Goal: Information Seeking & Learning: Find specific fact

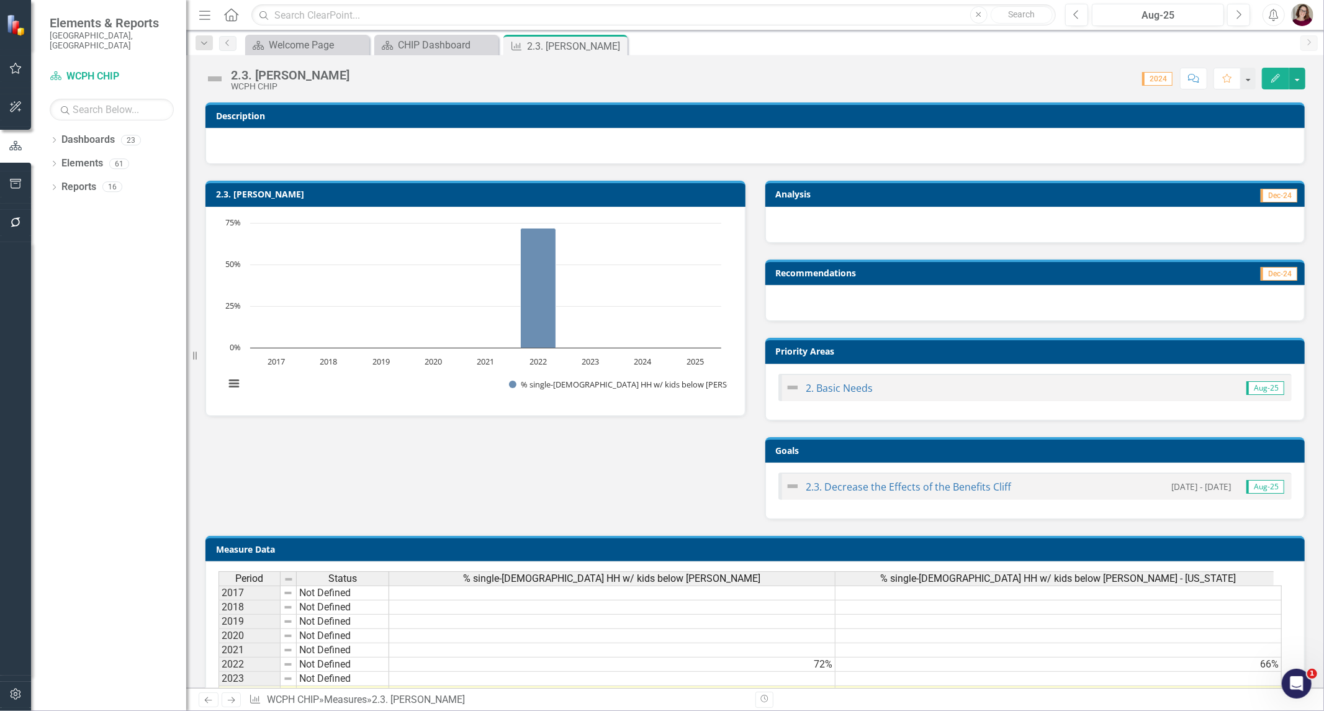
scroll to position [135, 0]
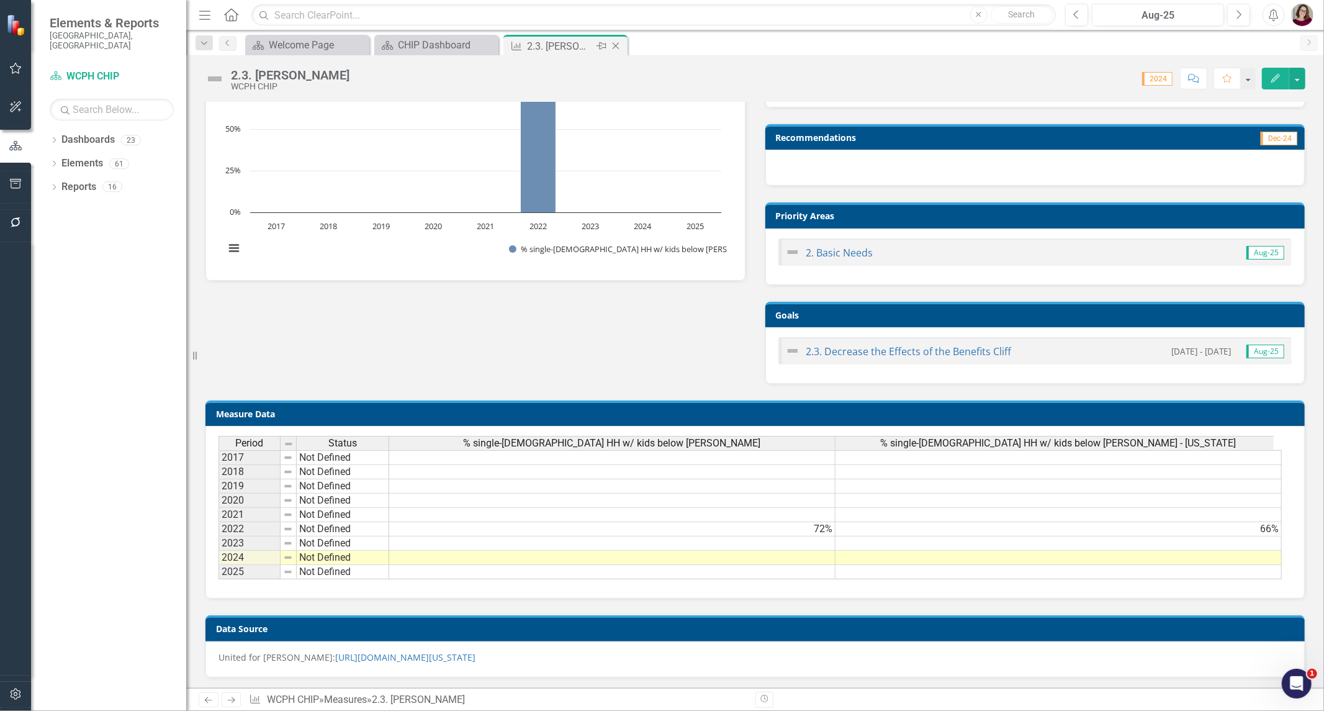
click at [617, 46] on icon "Close" at bounding box center [616, 46] width 12 height 10
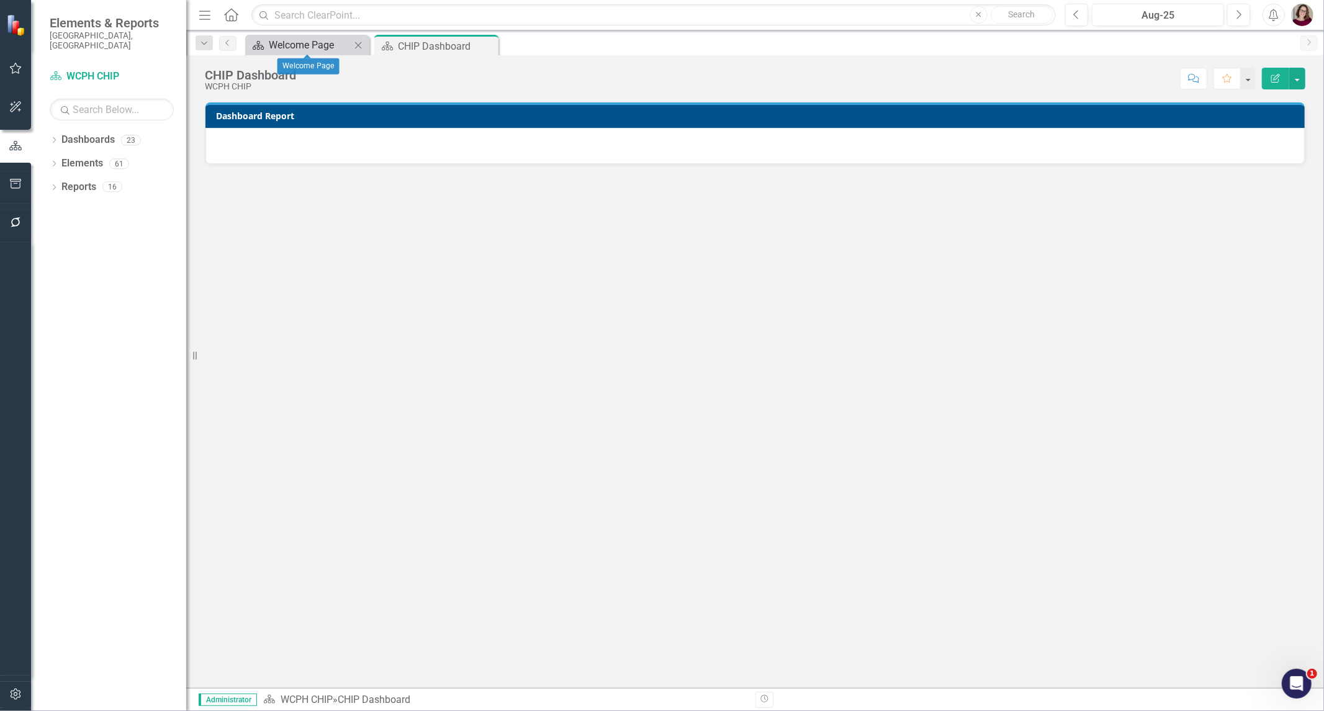
click at [304, 40] on div "Welcome Page" at bounding box center [310, 45] width 82 height 16
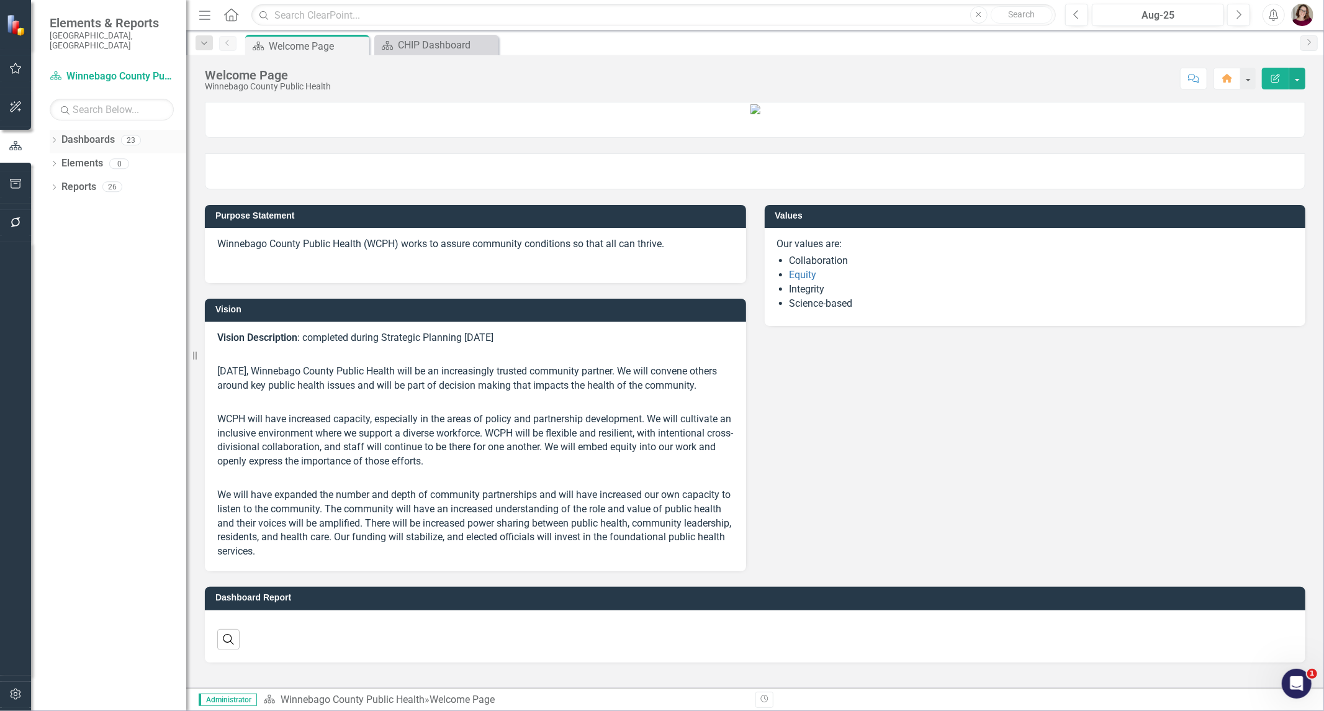
click at [57, 138] on icon "Dropdown" at bounding box center [54, 141] width 9 height 7
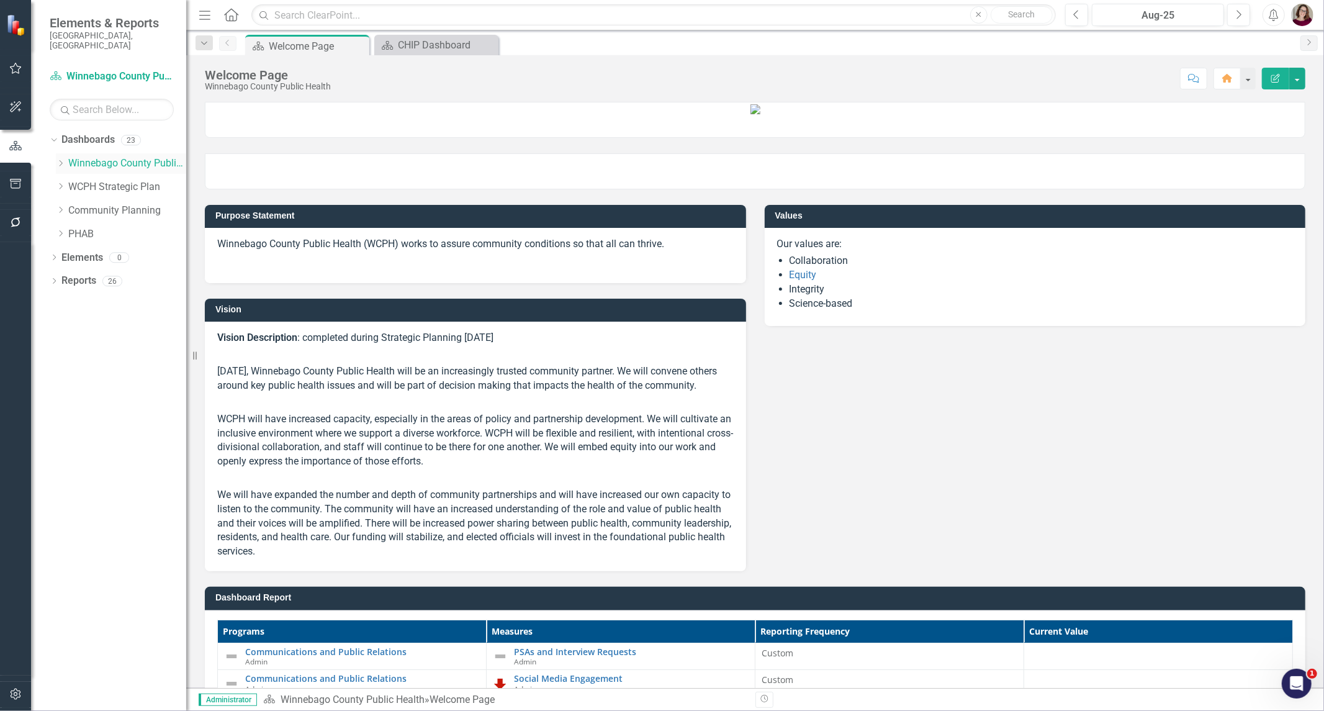
click at [60, 160] on icon "Dropdown" at bounding box center [60, 163] width 9 height 7
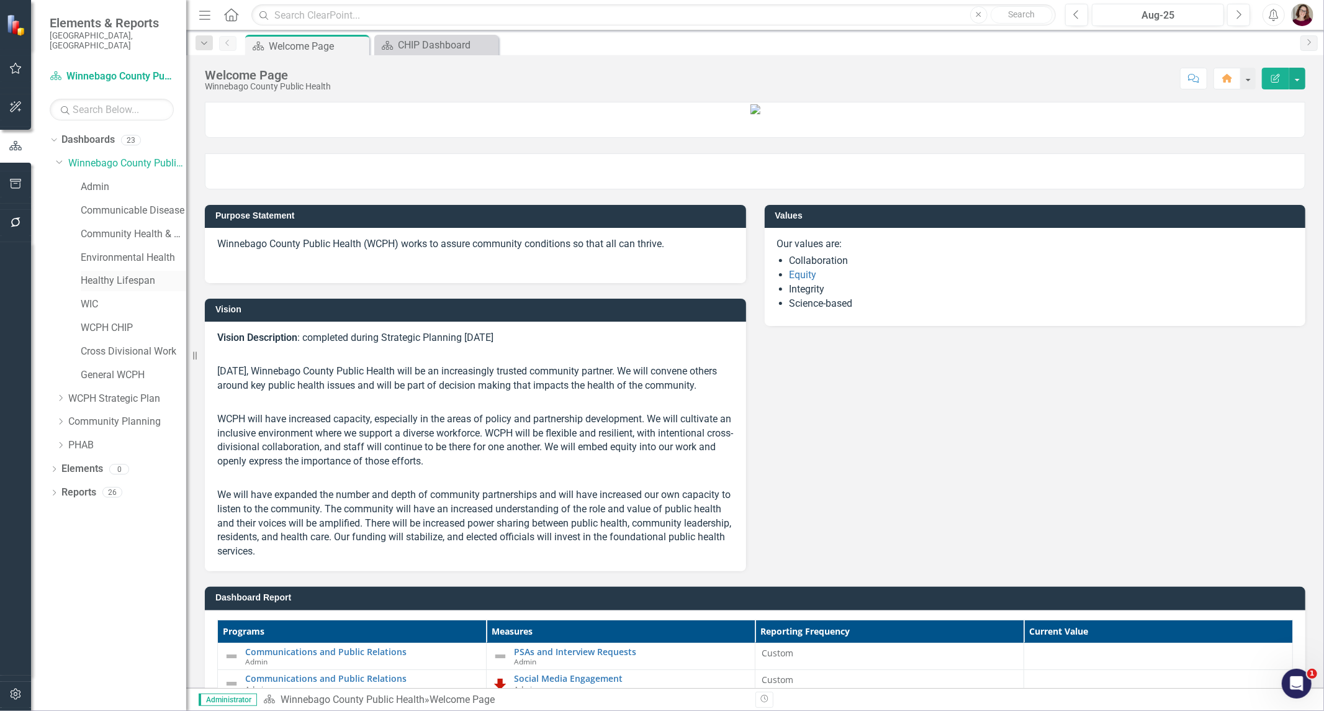
click at [127, 274] on link "Healthy Lifespan" at bounding box center [134, 281] width 106 height 14
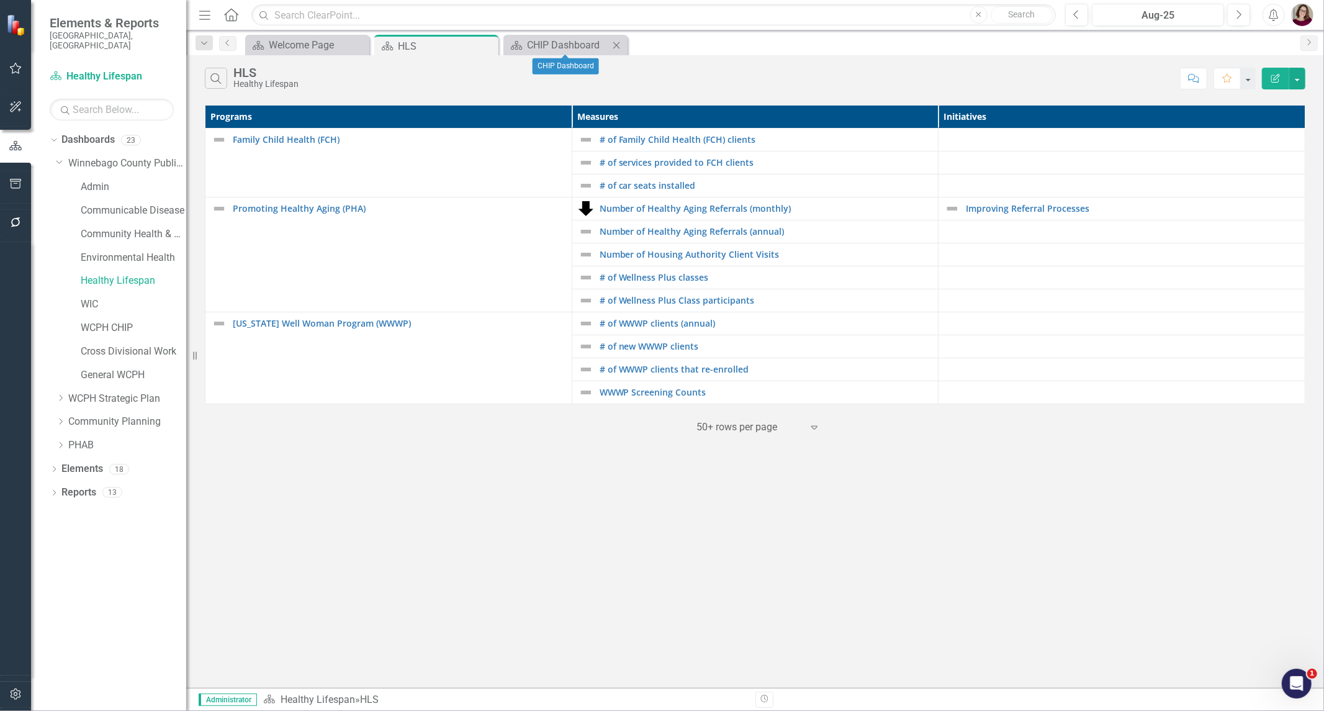
click at [612, 45] on icon "Close" at bounding box center [616, 45] width 12 height 10
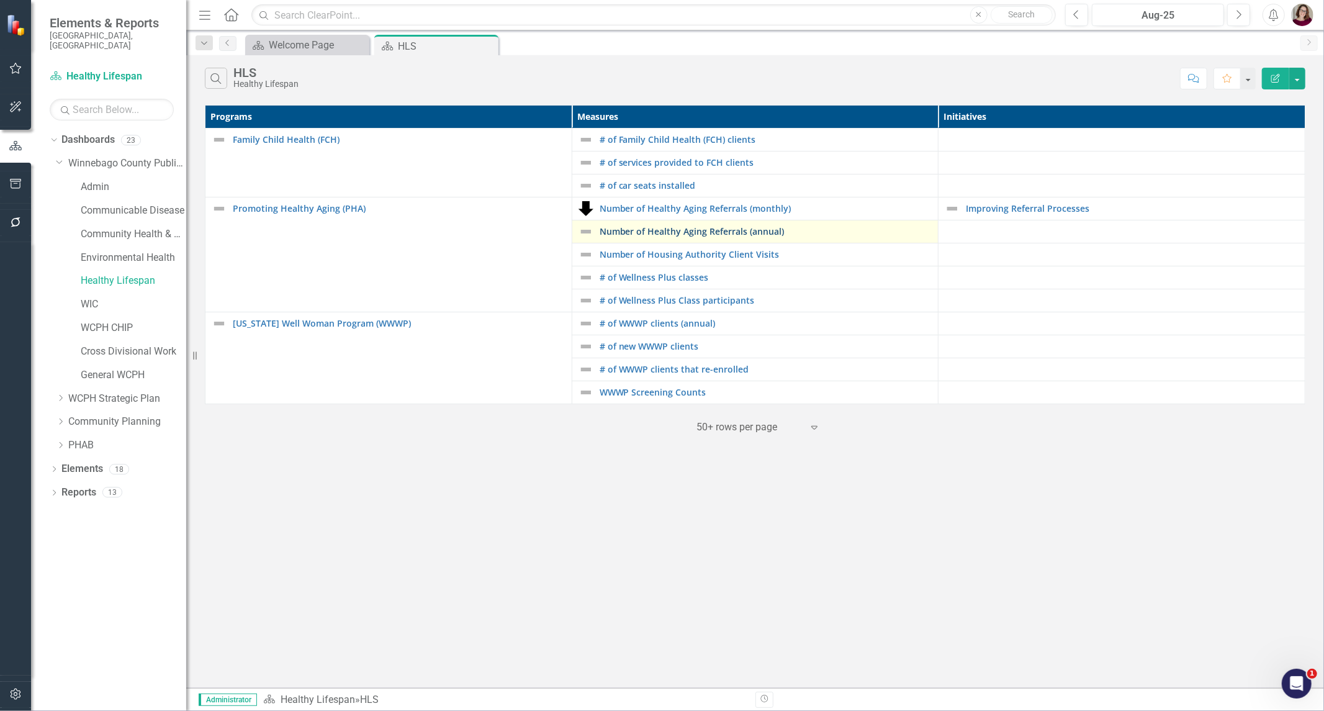
click at [715, 227] on link "Number of Healthy Aging Referrals (annual)" at bounding box center [766, 231] width 333 height 9
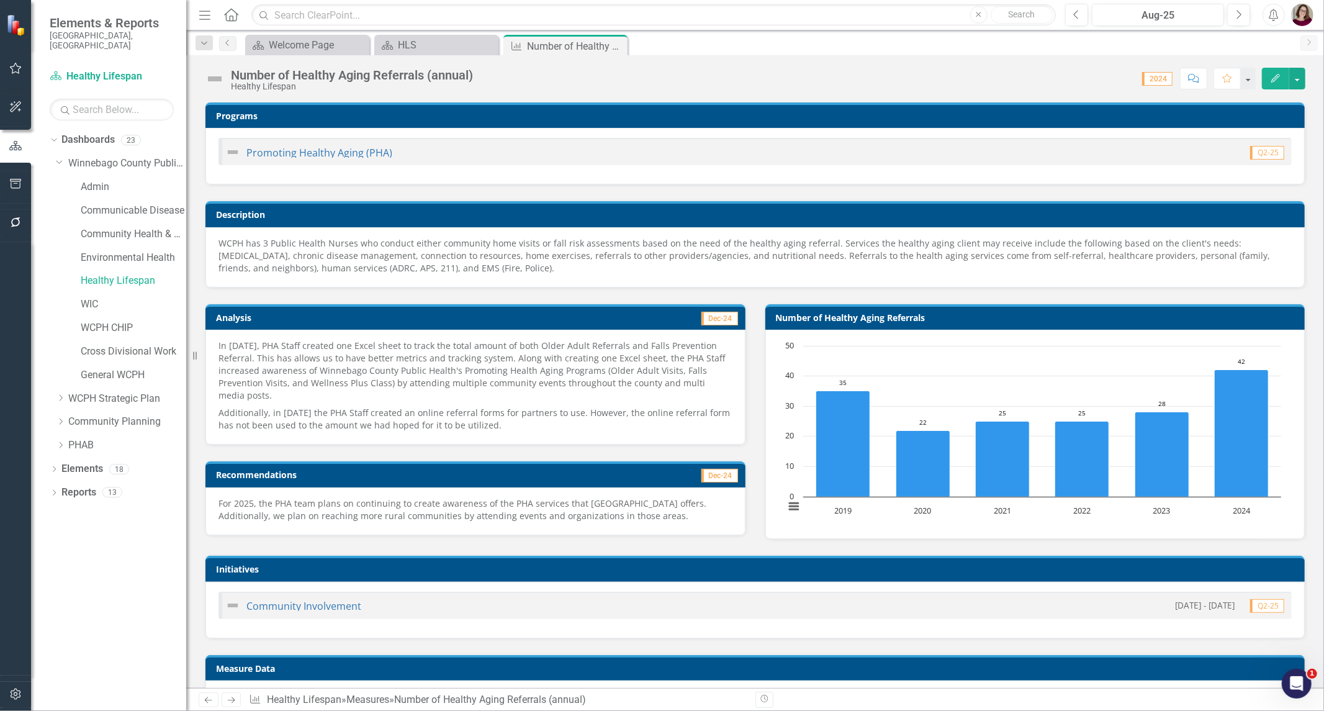
click at [616, 253] on span "WCPH has 3 Public Health Nurses who conduct either community home visits or fal…" at bounding box center [745, 255] width 1052 height 37
click at [615, 253] on span "WCPH has 3 Public Health Nurses who conduct either community home visits or fal…" at bounding box center [745, 255] width 1052 height 37
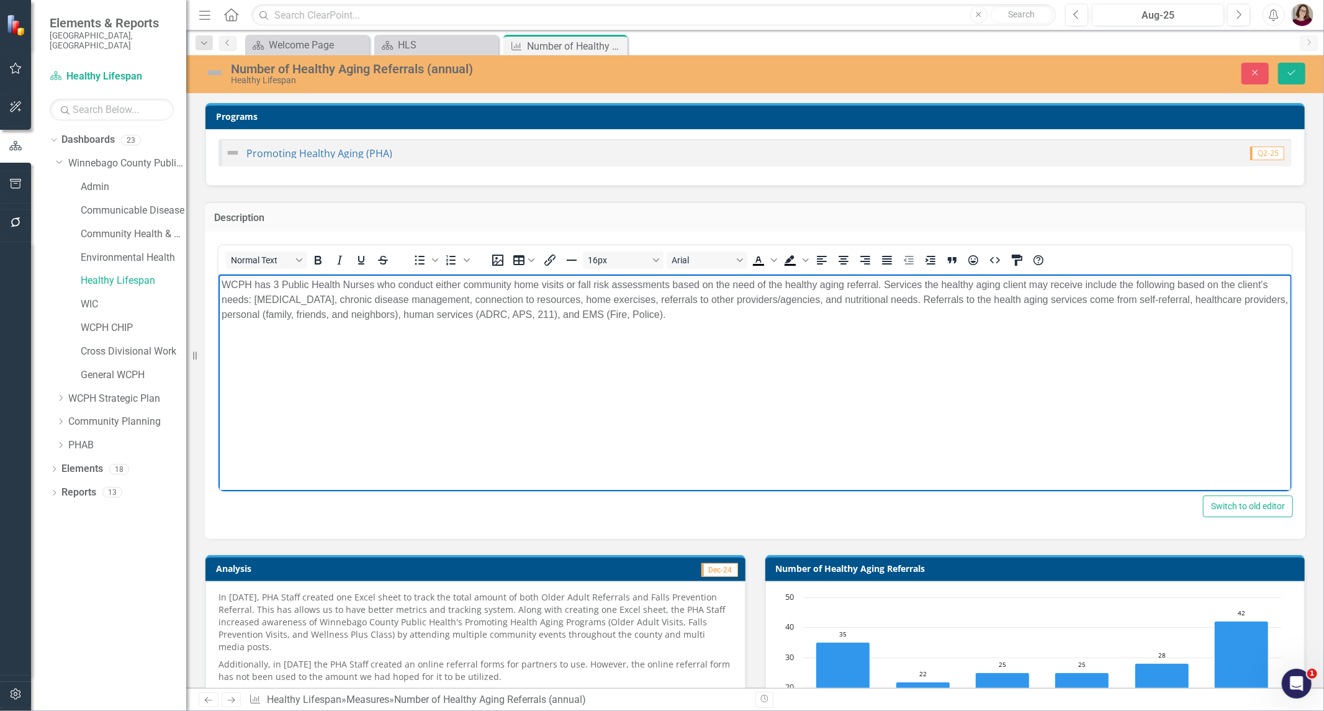
drag, startPoint x: 724, startPoint y: 316, endPoint x: 440, endPoint y: 546, distance: 365.6
click at [218, 274] on html "WCPH has 3 Public Health Nurses who conduct either community home visits or fal…" at bounding box center [754, 367] width 1073 height 186
copy span "WCPH has 3 Public Health Nurses who conduct either community home visits or fal…"
click at [1250, 73] on icon "Close" at bounding box center [1255, 72] width 11 height 9
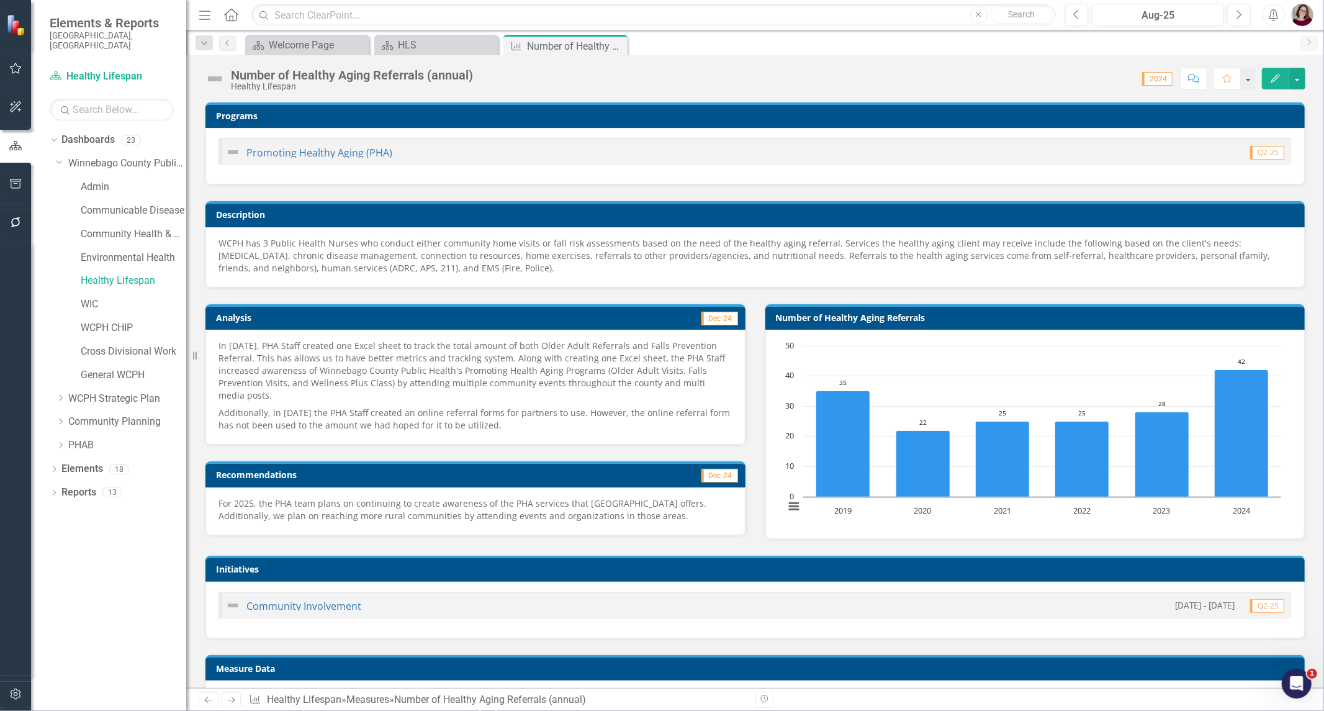
click at [880, 263] on p "WCPH has 3 Public Health Nurses who conduct either community home visits or fal…" at bounding box center [755, 255] width 1073 height 37
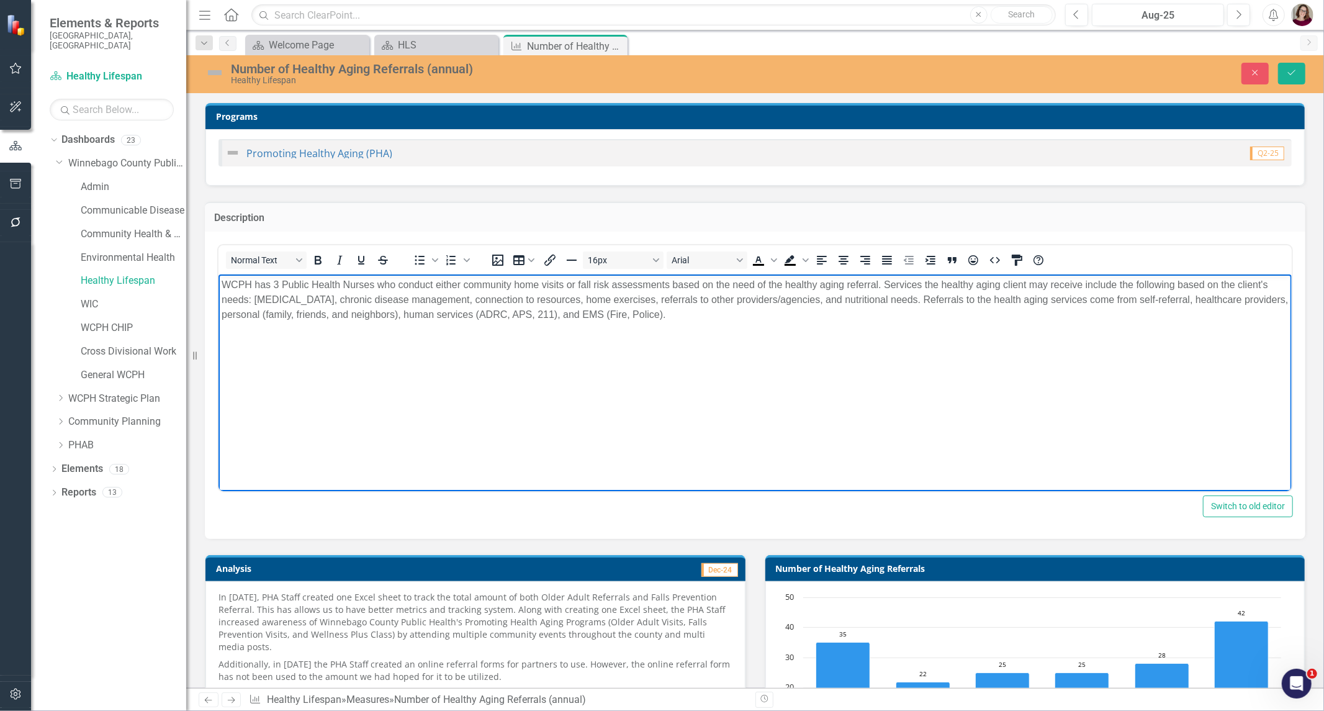
drag, startPoint x: 715, startPoint y: 315, endPoint x: 220, endPoint y: 288, distance: 495.6
click at [221, 288] on p "WCPH has 3 Public Health Nurses who conduct either community home visits or fal…" at bounding box center [754, 300] width 1067 height 45
copy span "WCPH has 3 Public Health Nurses who conduct either community home visits or fal…"
drag, startPoint x: 1258, startPoint y: 70, endPoint x: 1306, endPoint y: 108, distance: 61.5
click at [1258, 70] on icon "Close" at bounding box center [1255, 72] width 11 height 9
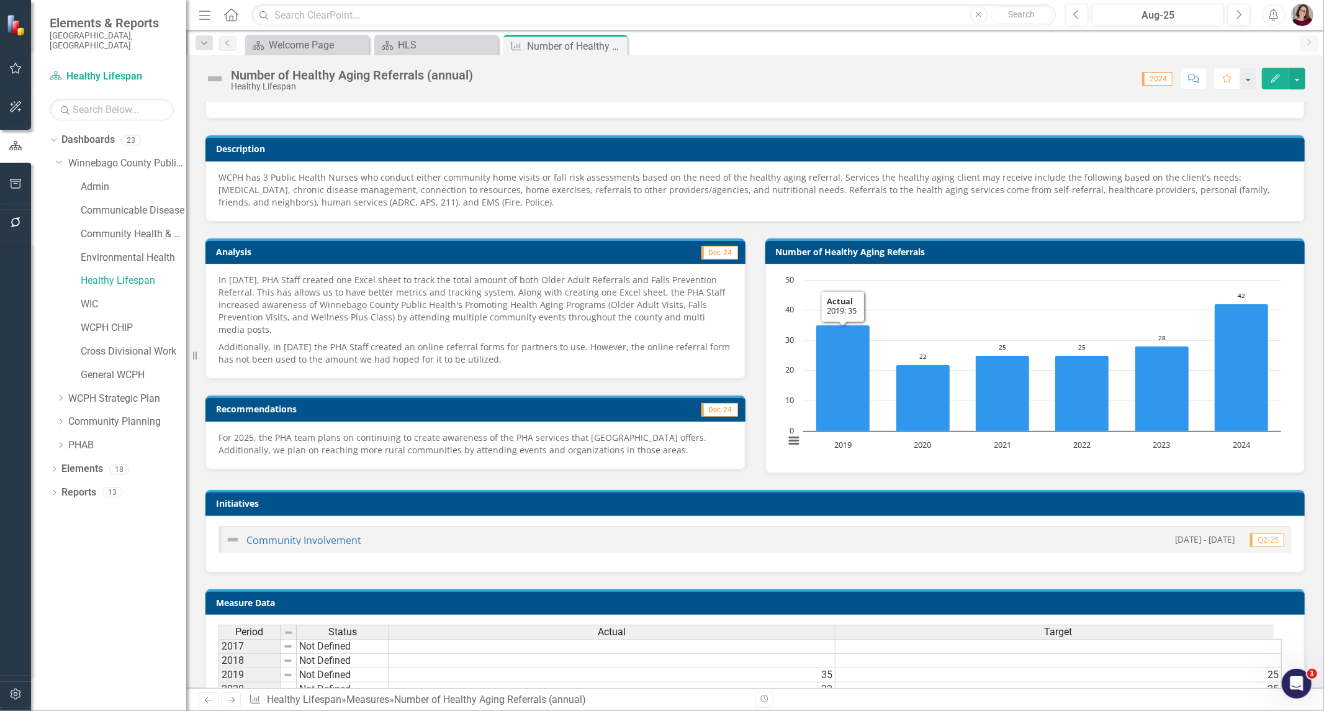
scroll to position [355, 0]
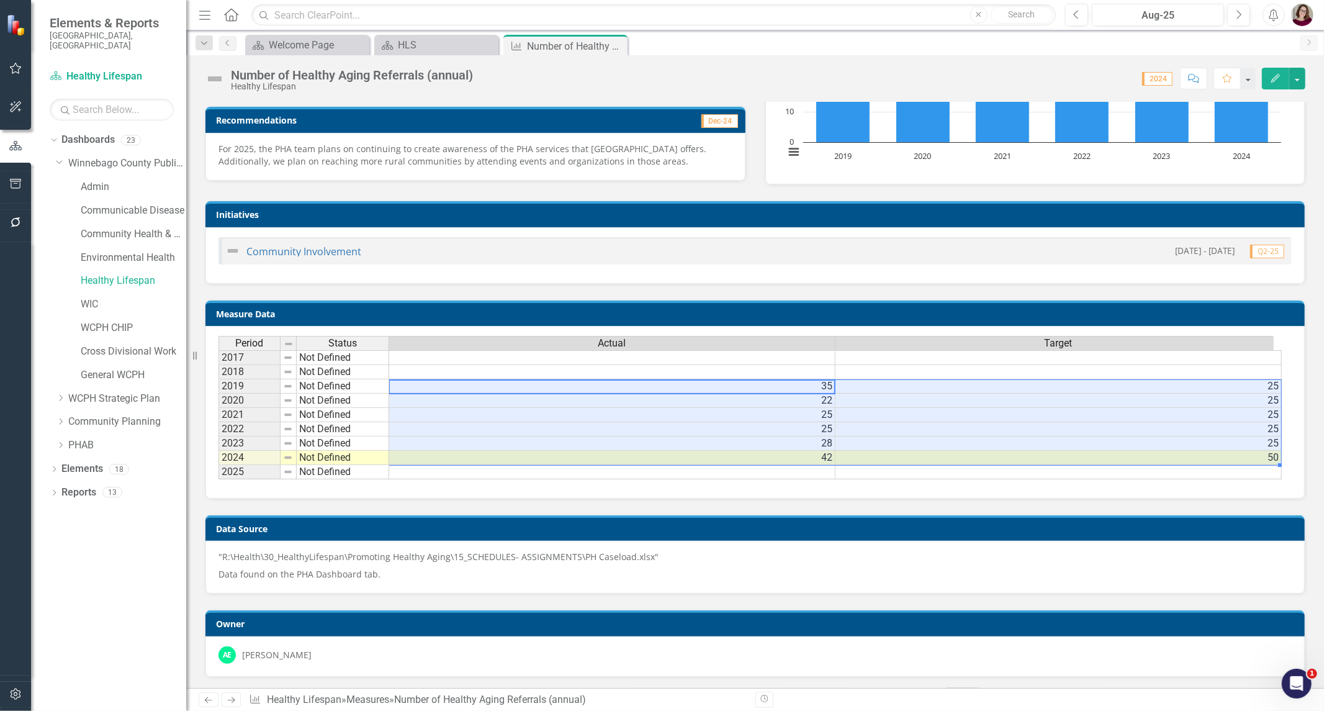
drag, startPoint x: 811, startPoint y: 386, endPoint x: 936, endPoint y: 452, distance: 141.6
click at [936, 452] on tbody "2017 Not Defined 2018 Not Defined 2019 Not Defined 35 25 2020 Not Defined 22 25…" at bounding box center [751, 414] width 1064 height 129
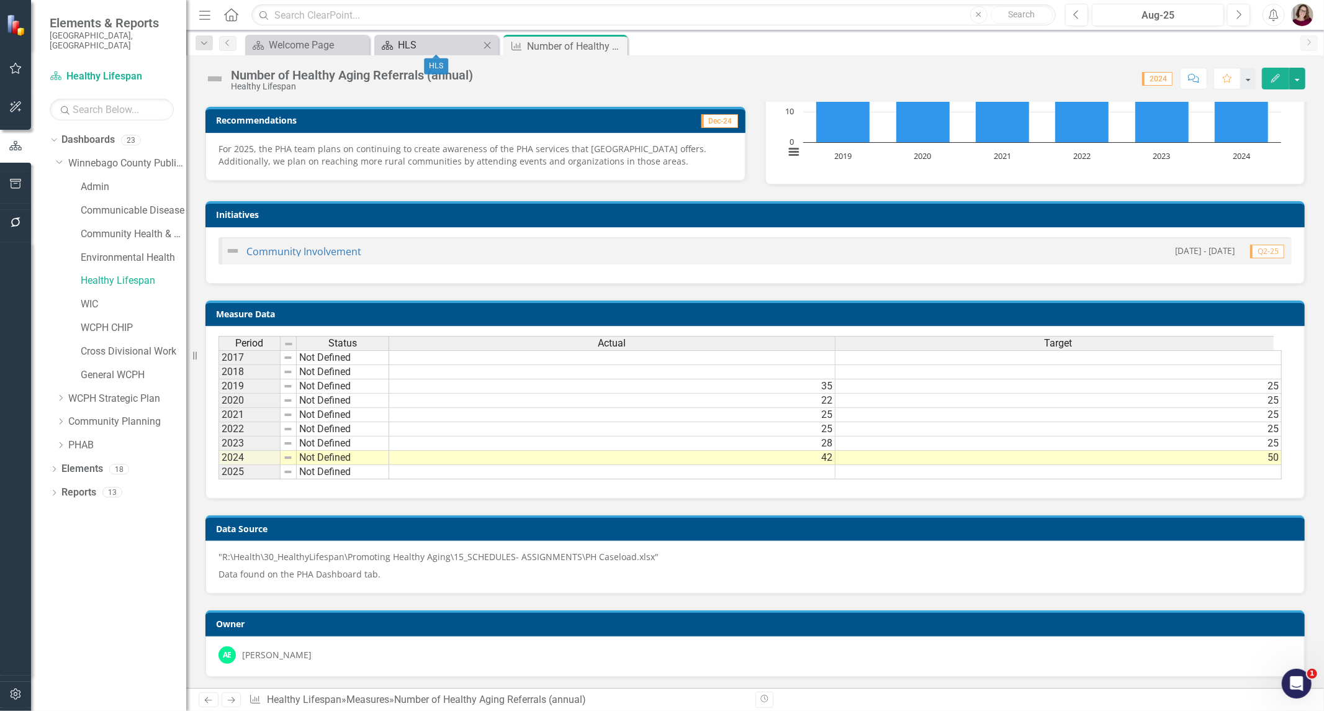
click at [430, 45] on div "HLS" at bounding box center [439, 45] width 82 height 16
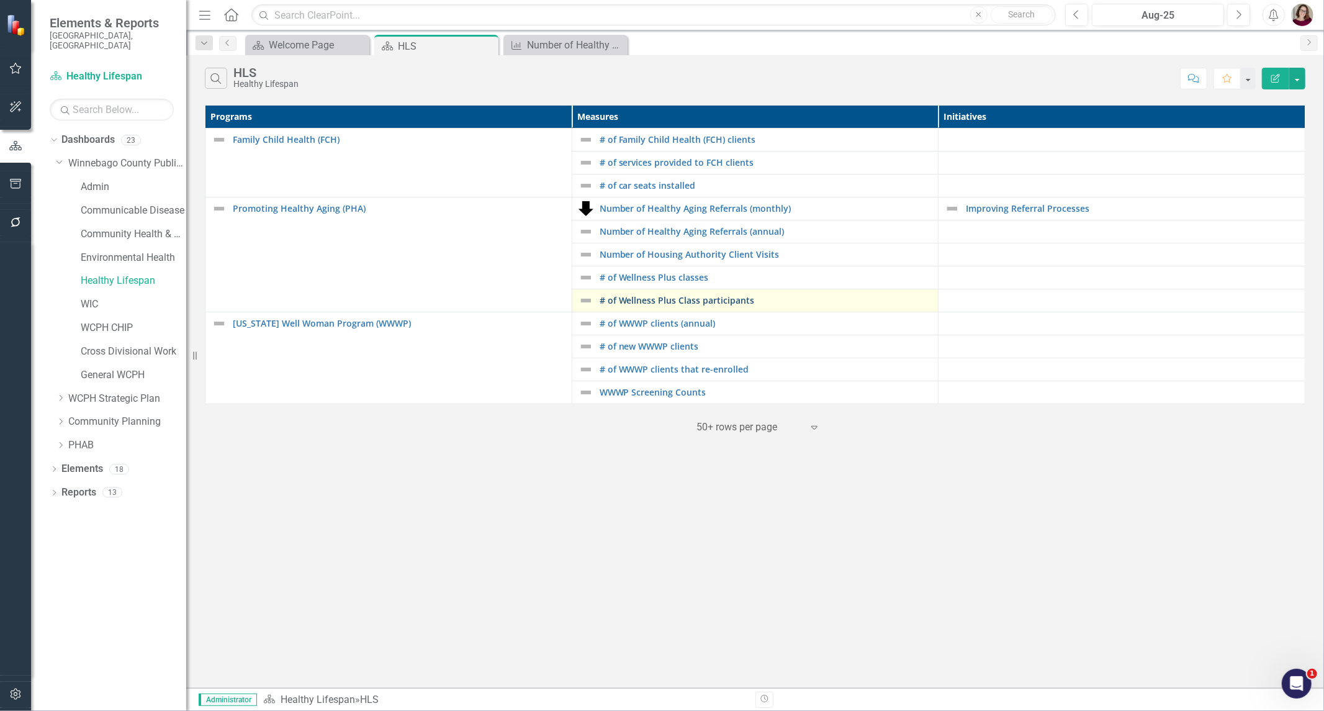
click at [690, 302] on link "# of Wellness Plus Class participants" at bounding box center [766, 300] width 333 height 9
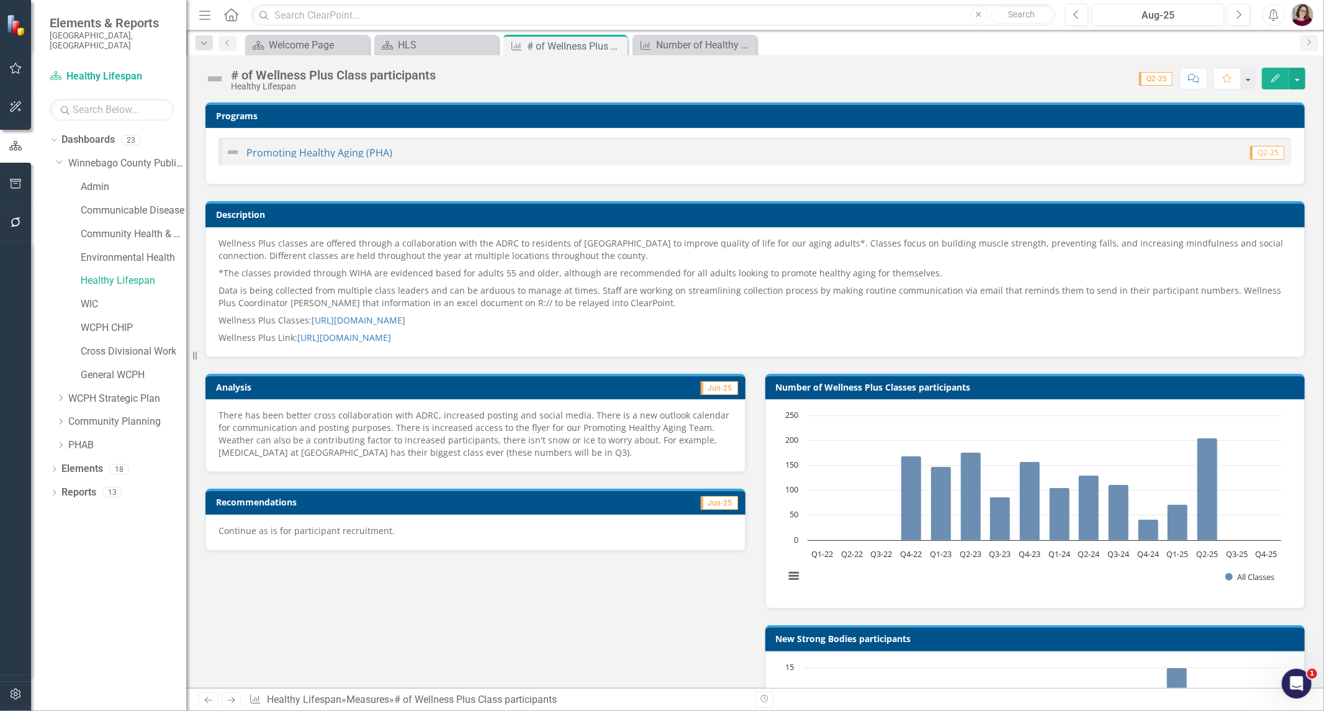
click at [433, 269] on p "*The classes provided through WIHA are evidenced based for adults 55 and older,…" at bounding box center [755, 272] width 1073 height 17
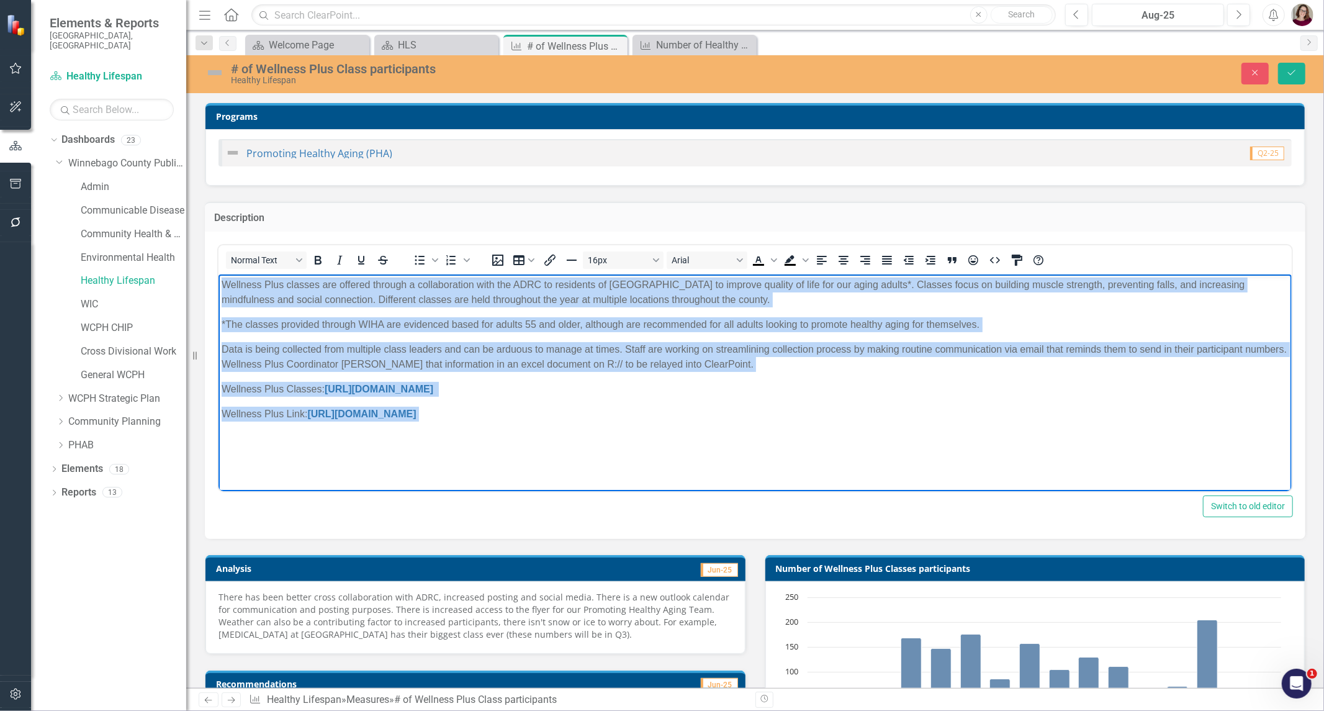
drag, startPoint x: 556, startPoint y: 420, endPoint x: 433, endPoint y: 546, distance: 176.1
click at [218, 274] on html "Wellness Plus classes are offered through a collaboration with the ADRC to resi…" at bounding box center [754, 367] width 1073 height 186
copy body "Loremips Dolo sitamet con adipisc elitsed d eiusmodtempor inci utl ETDO ma aliq…"
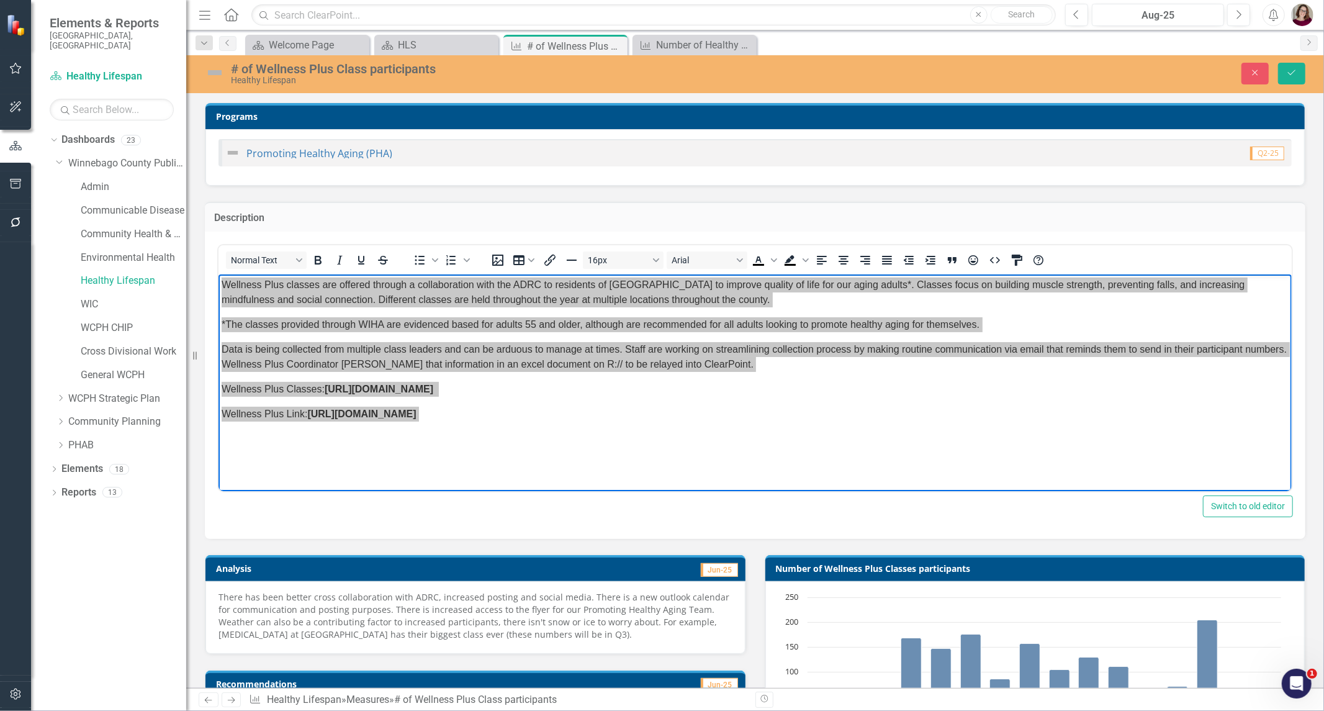
scroll to position [207, 0]
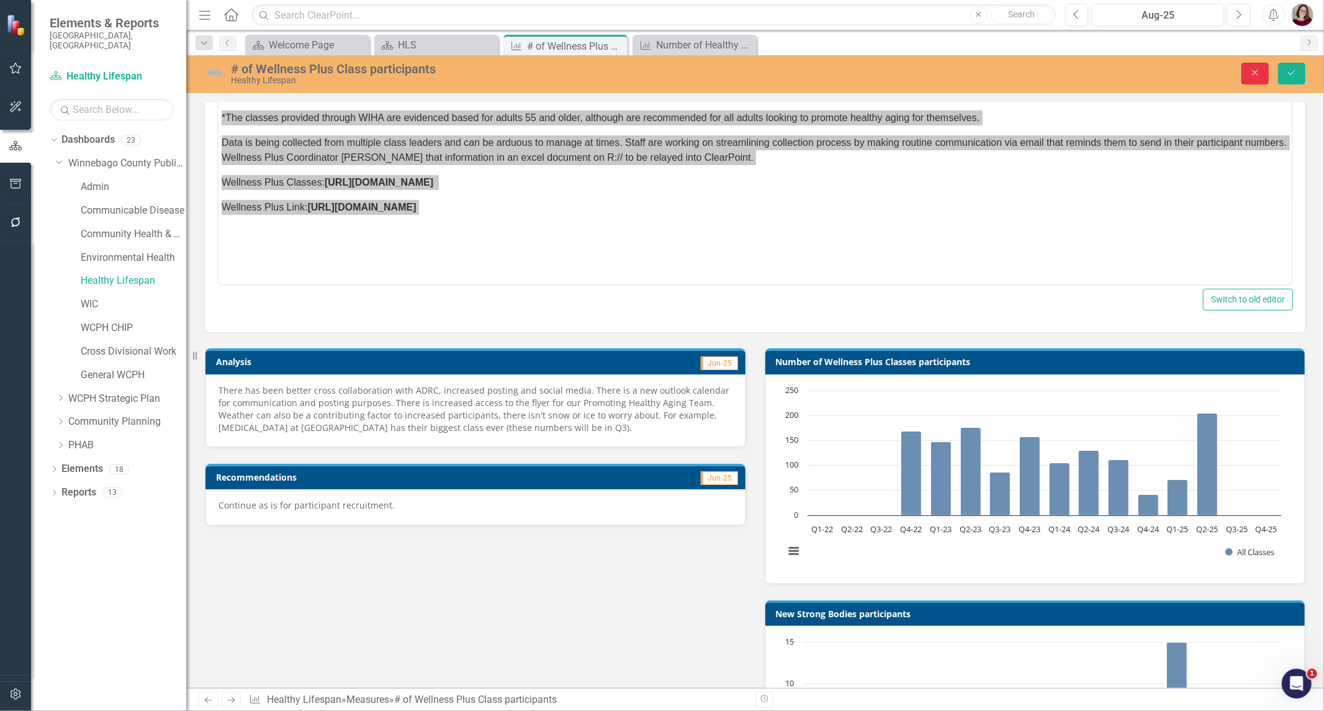
drag, startPoint x: 1252, startPoint y: 78, endPoint x: 689, endPoint y: 402, distance: 649.7
click at [1252, 78] on button "Close" at bounding box center [1255, 74] width 27 height 22
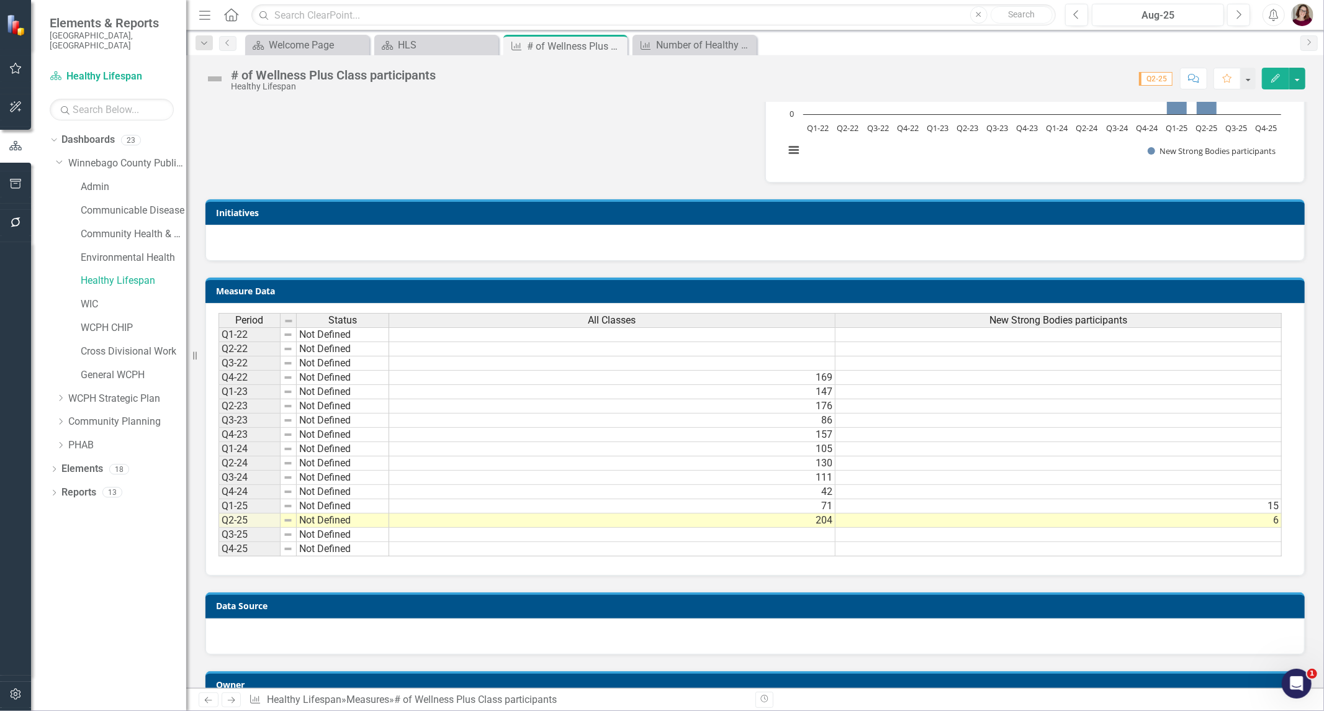
scroll to position [0, 0]
drag, startPoint x: 985, startPoint y: 561, endPoint x: 1133, endPoint y: 565, distance: 148.4
click at [1129, 557] on div "Period Status All Classes New Strong Bodies participants Q1-22 Not Defined Q2-2…" at bounding box center [751, 435] width 1064 height 244
drag, startPoint x: 1157, startPoint y: 561, endPoint x: 1279, endPoint y: 563, distance: 121.7
click at [1279, 557] on div "Period Status All Classes New Strong Bodies participants Q1-22 Not Defined Q2-2…" at bounding box center [751, 435] width 1064 height 244
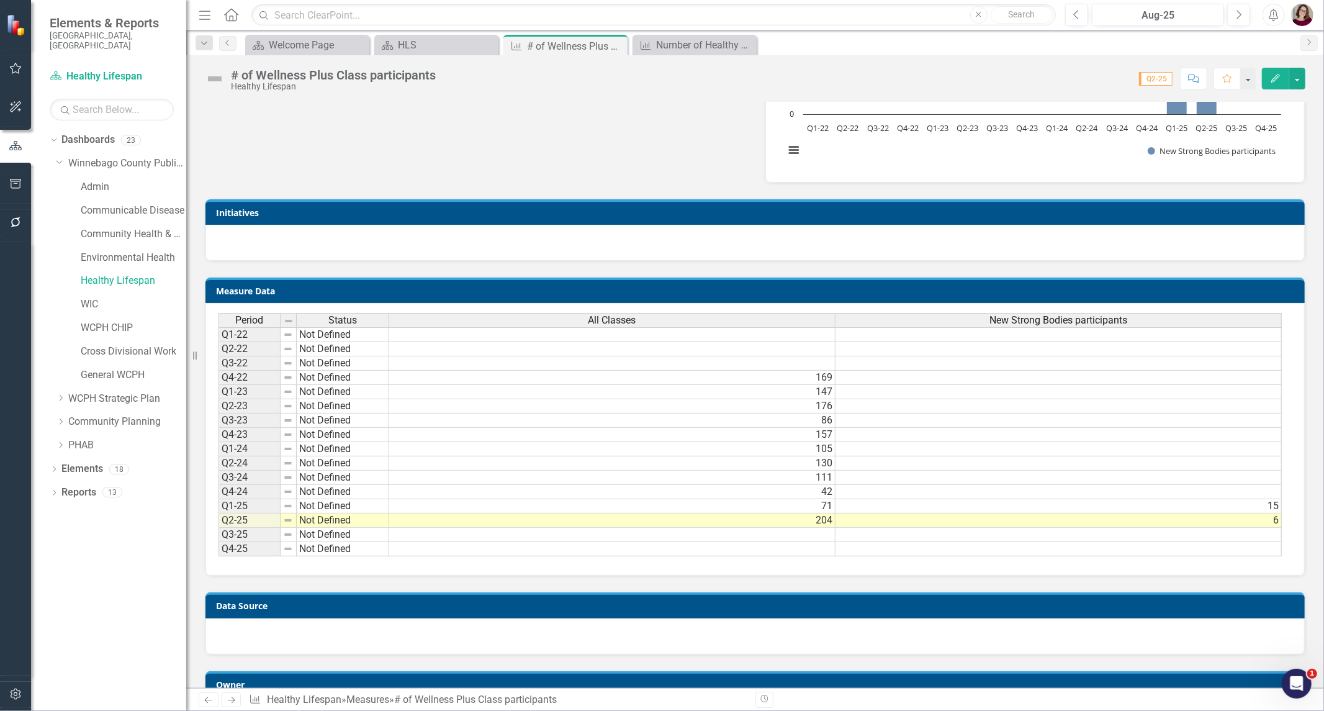
drag, startPoint x: 1260, startPoint y: 559, endPoint x: 1278, endPoint y: 556, distance: 17.7
click at [1278, 556] on div "Period Status All Classes New Strong Bodies participants Q1-22 Not Defined Q2-2…" at bounding box center [751, 435] width 1064 height 244
click at [251, 363] on td "Q3-22" at bounding box center [250, 363] width 62 height 14
click at [253, 379] on td "Q4-22" at bounding box center [250, 378] width 62 height 14
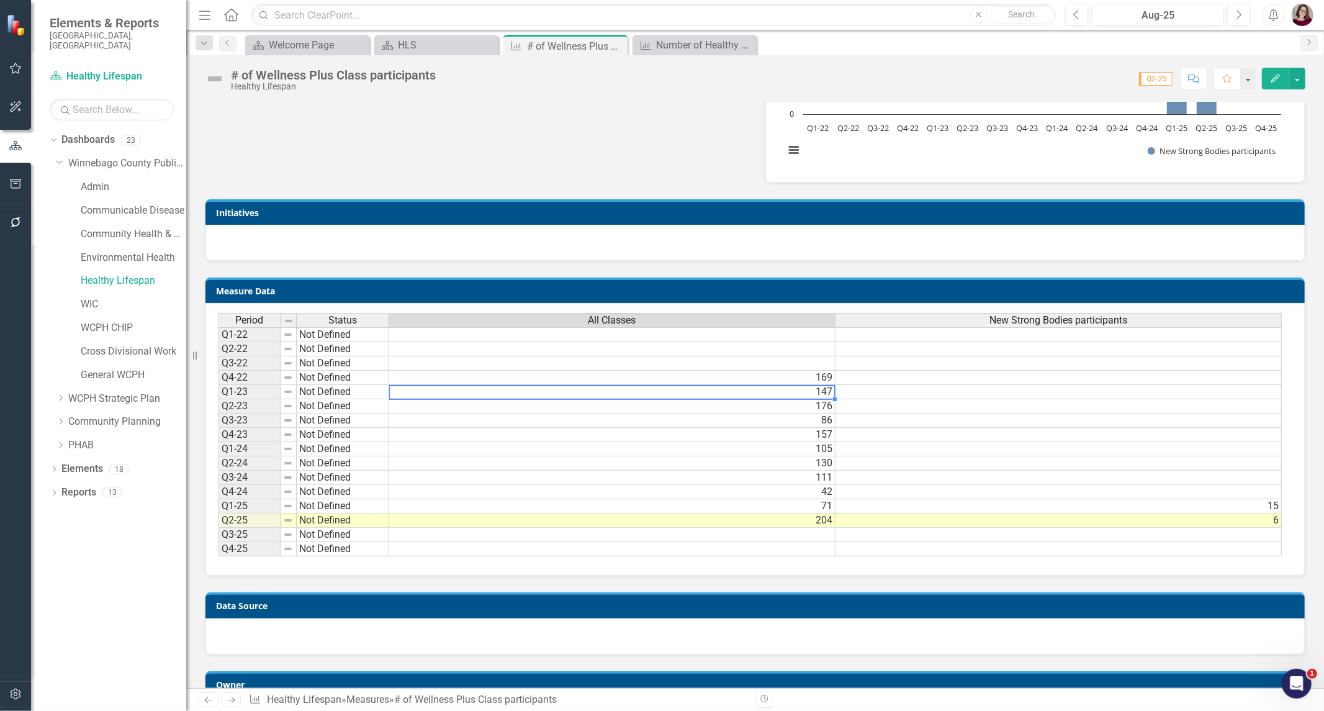
scroll to position [0, 8]
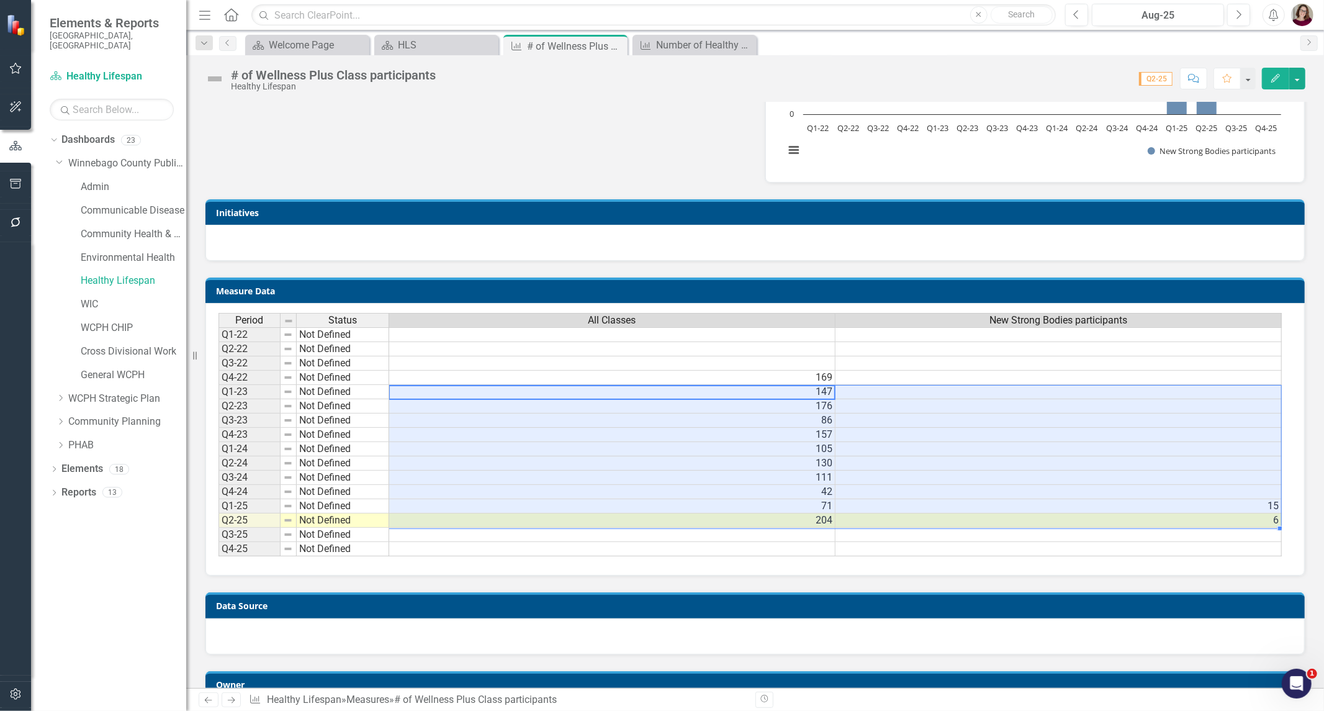
drag, startPoint x: 823, startPoint y: 392, endPoint x: 932, endPoint y: 524, distance: 171.2
click at [932, 524] on tbody "Q1-22 Not Defined Q2-22 Not Defined Q3-22 Not Defined Q4-22 Not Defined 169 Q1-…" at bounding box center [751, 441] width 1064 height 229
copy body "Loremips Dolo sitamet con adipisc elitsed d eiusmodtempor inci utl ETDO ma aliq…"
click at [618, 45] on icon "Close" at bounding box center [616, 46] width 12 height 10
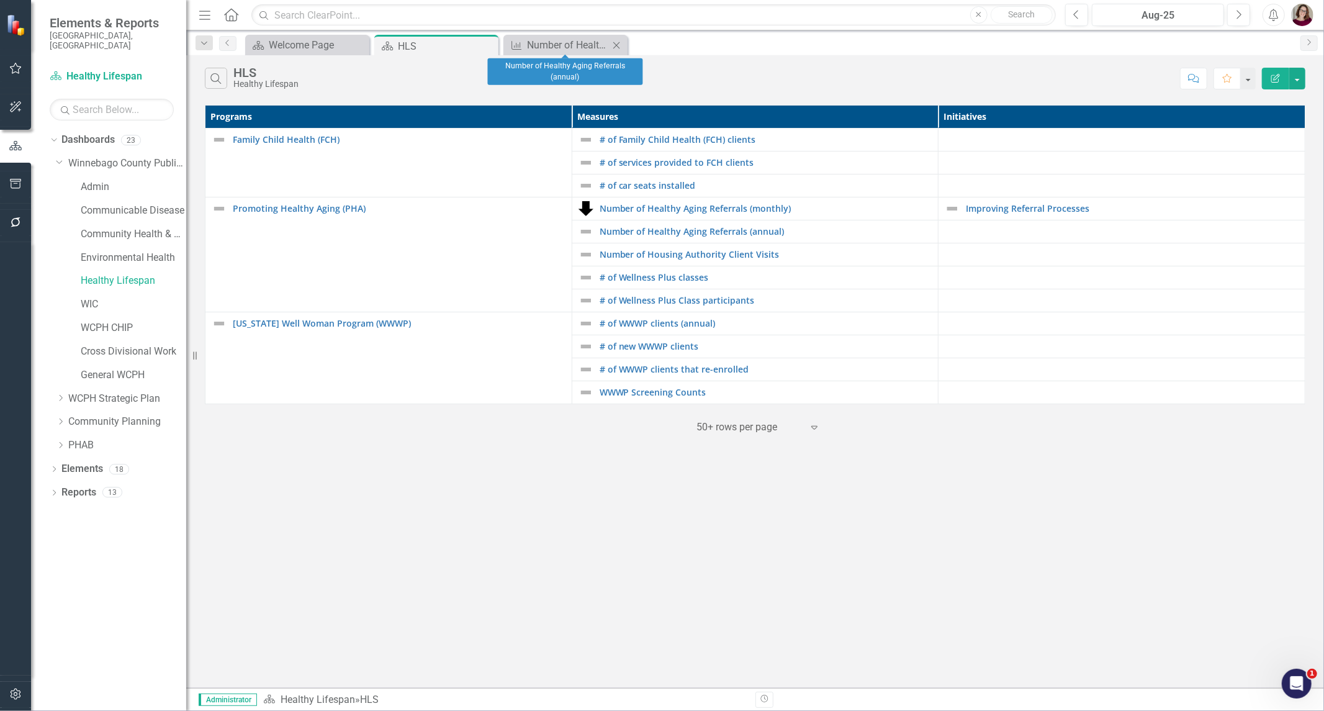
click at [618, 45] on icon "Close" at bounding box center [616, 45] width 12 height 10
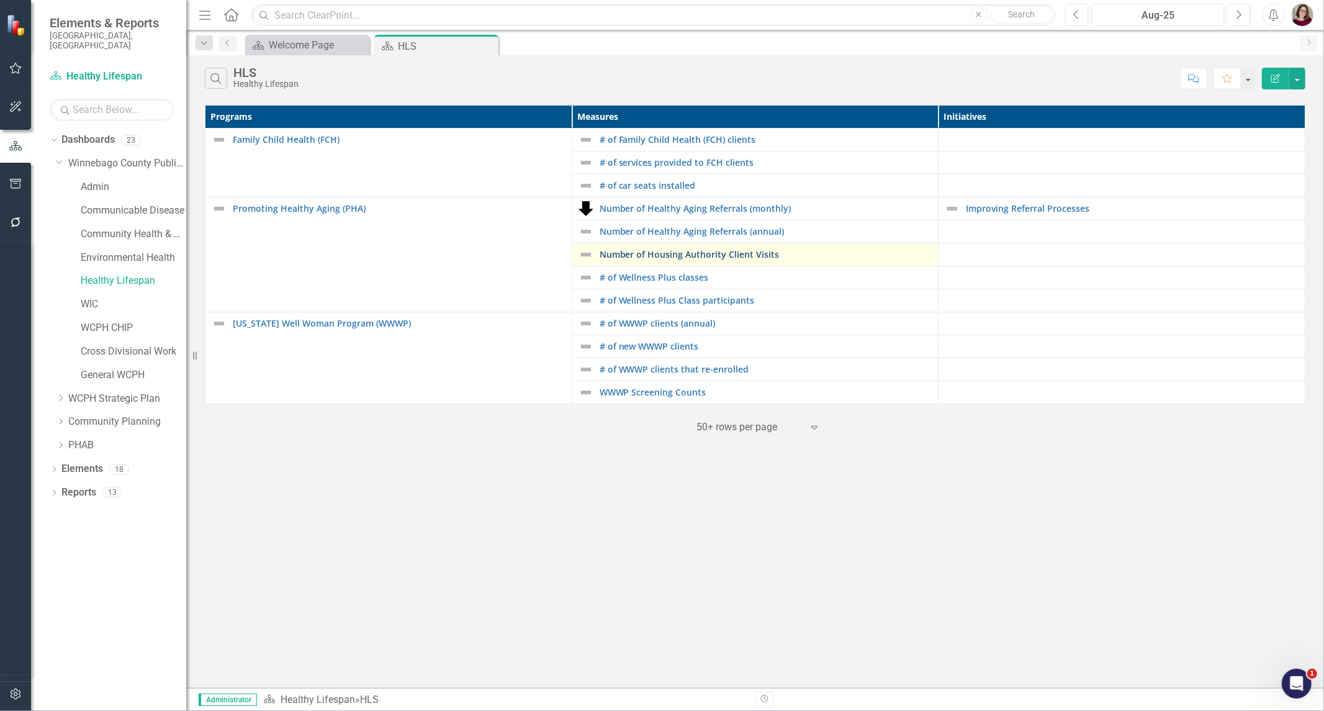
click at [687, 253] on link "Number of Housing Authority Client Visits" at bounding box center [766, 254] width 333 height 9
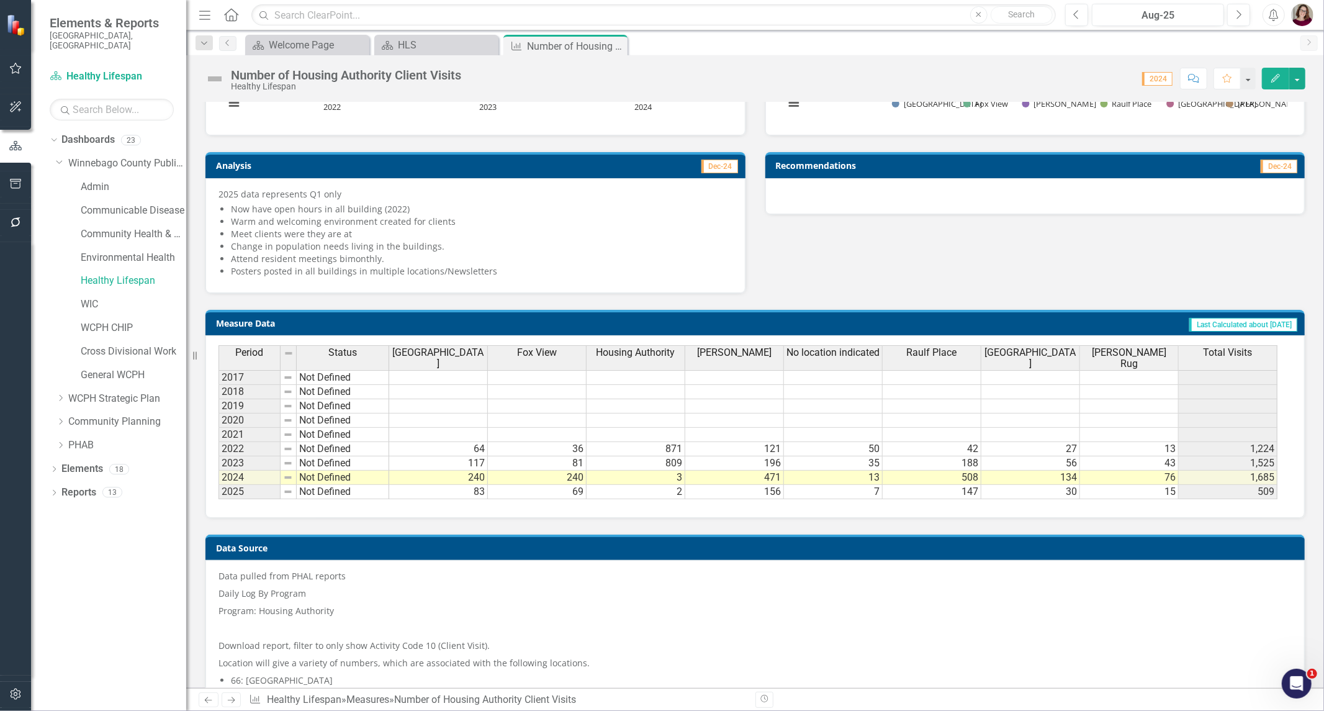
scroll to position [828, 0]
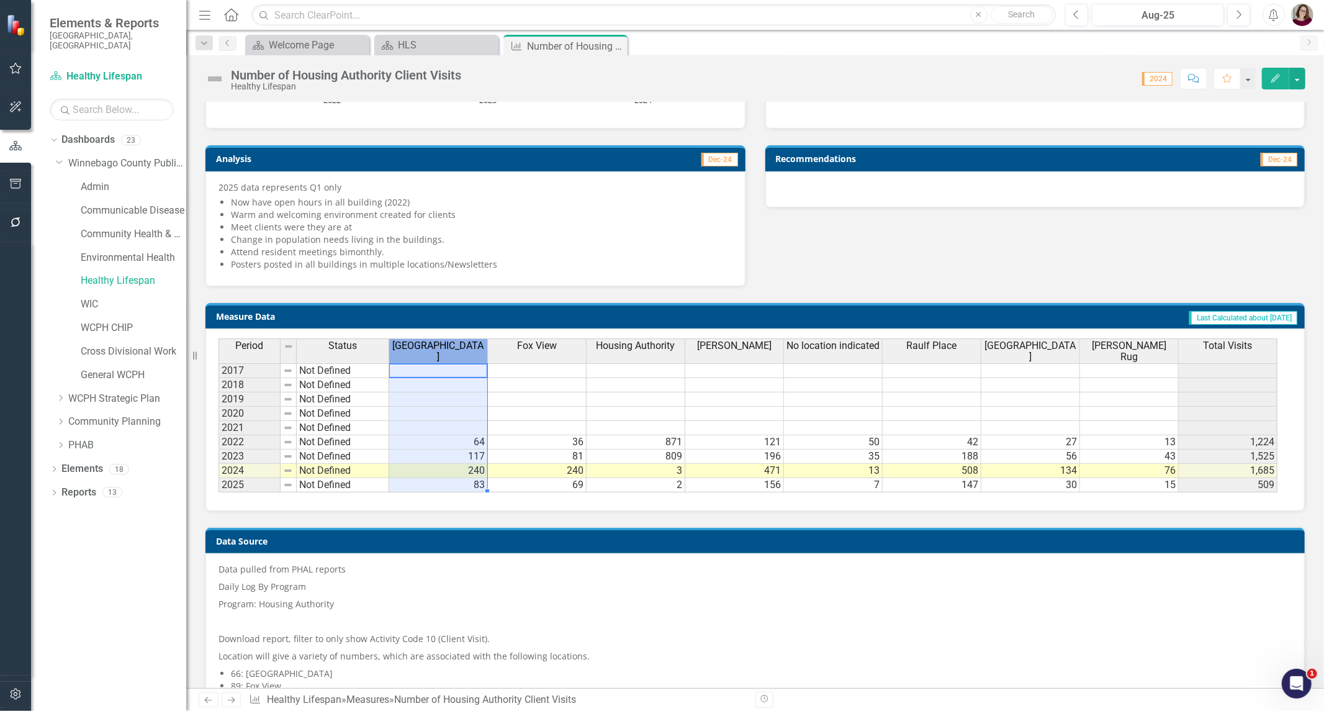
click at [459, 350] on span "[GEOGRAPHIC_DATA]" at bounding box center [438, 351] width 93 height 22
click at [430, 350] on span "[GEOGRAPHIC_DATA]" at bounding box center [438, 351] width 93 height 22
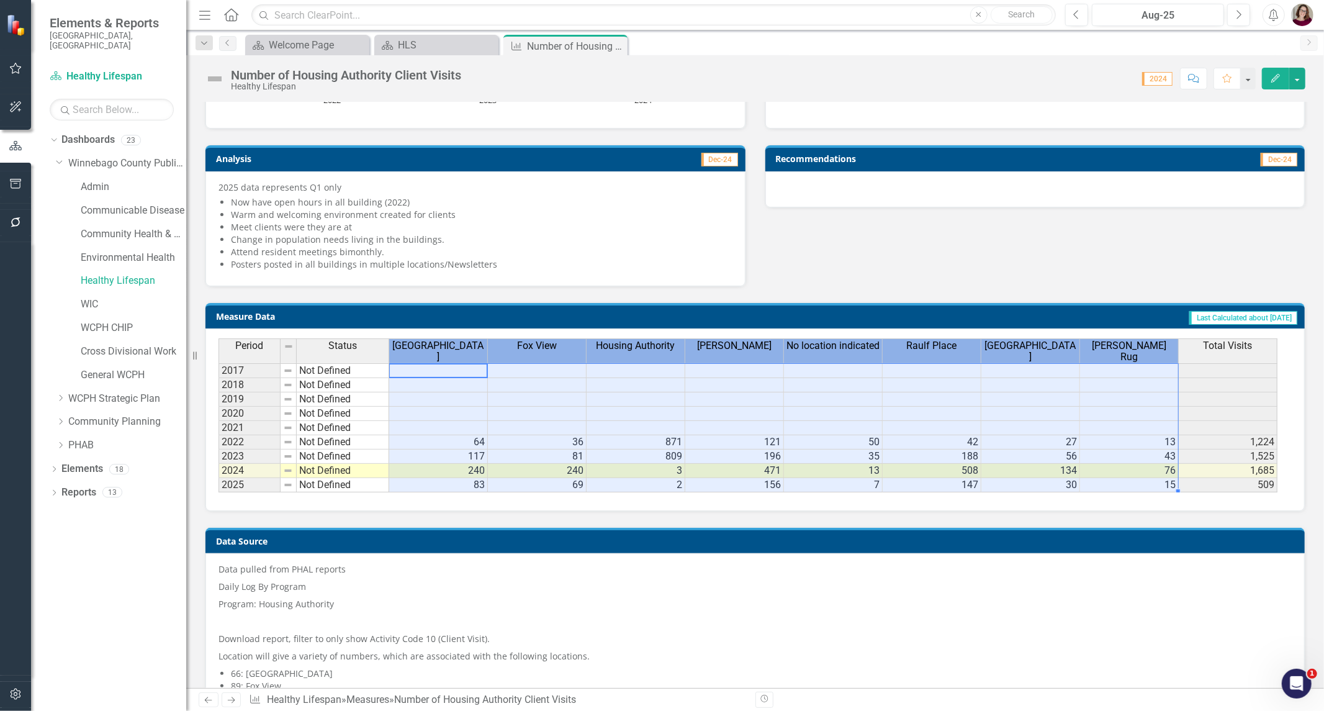
drag, startPoint x: 476, startPoint y: 344, endPoint x: 1119, endPoint y: 357, distance: 643.3
click at [1119, 357] on tr "Period Status [GEOGRAPHIC_DATA] Fox View Housing Authority [PERSON_NAME] No loc…" at bounding box center [748, 350] width 1059 height 25
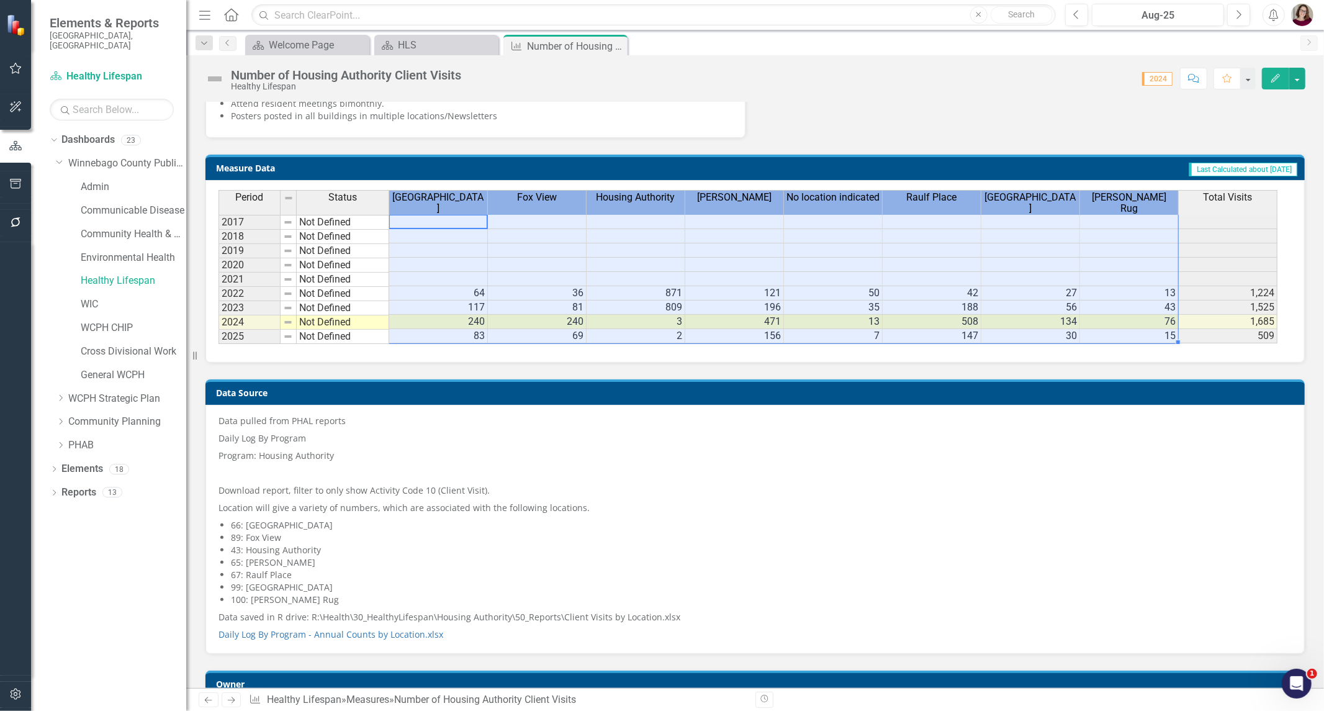
scroll to position [0, 0]
click at [433, 294] on td "64" at bounding box center [438, 294] width 99 height 14
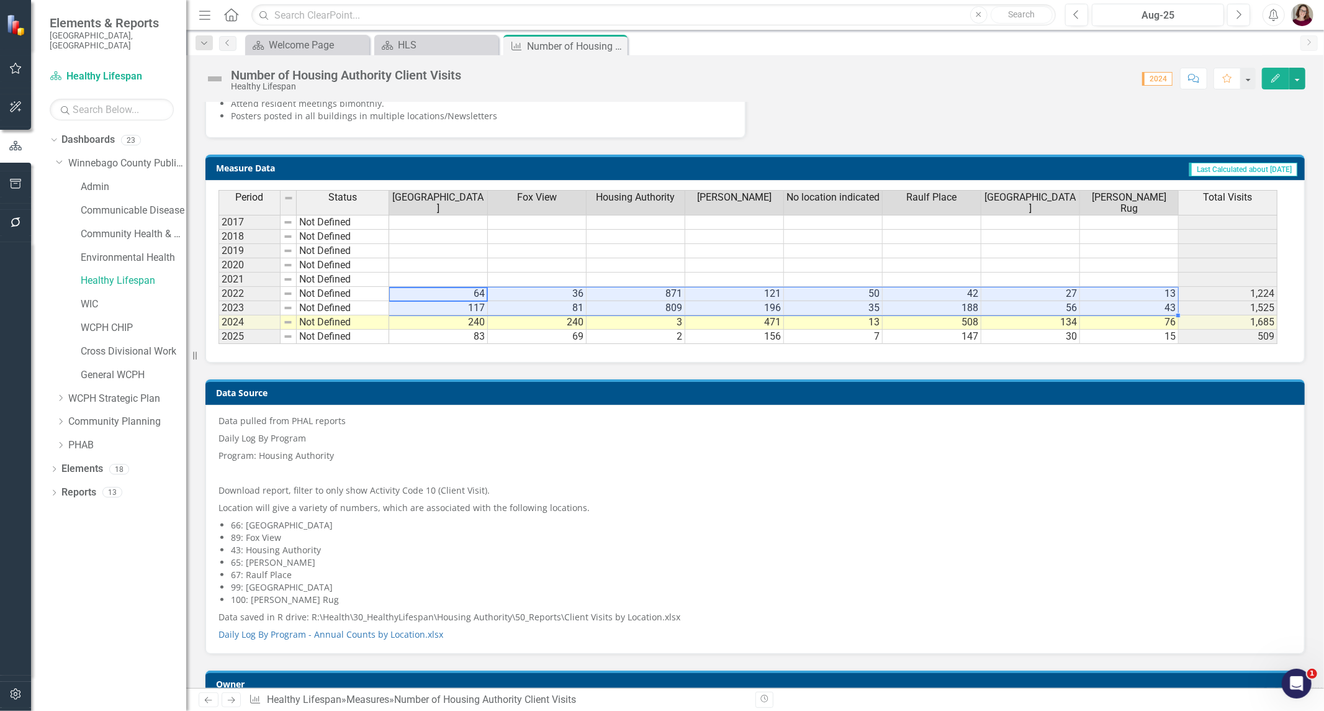
scroll to position [0, 3]
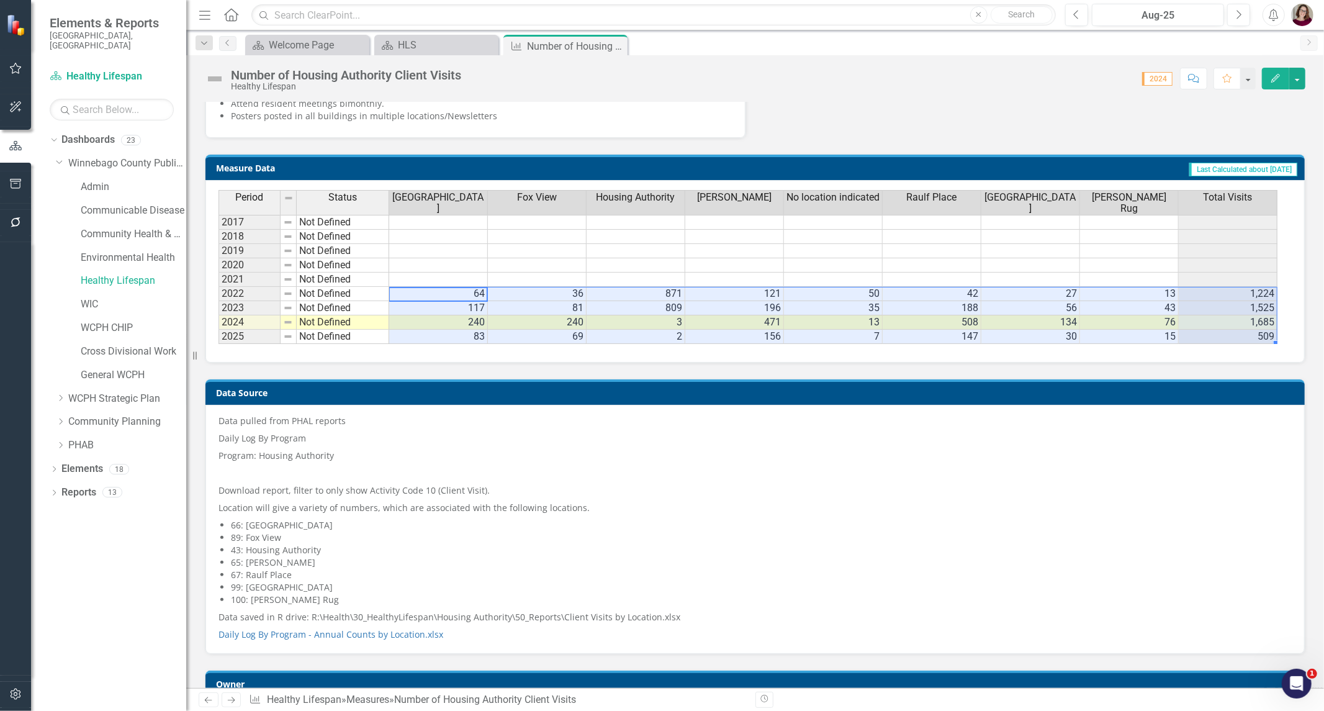
drag, startPoint x: 417, startPoint y: 292, endPoint x: 1234, endPoint y: 336, distance: 818.9
click at [1234, 336] on tbody "2017 Not Defined 2018 Not Defined 2019 Not Defined 2020 Not Defined 2021 Not De…" at bounding box center [748, 279] width 1059 height 129
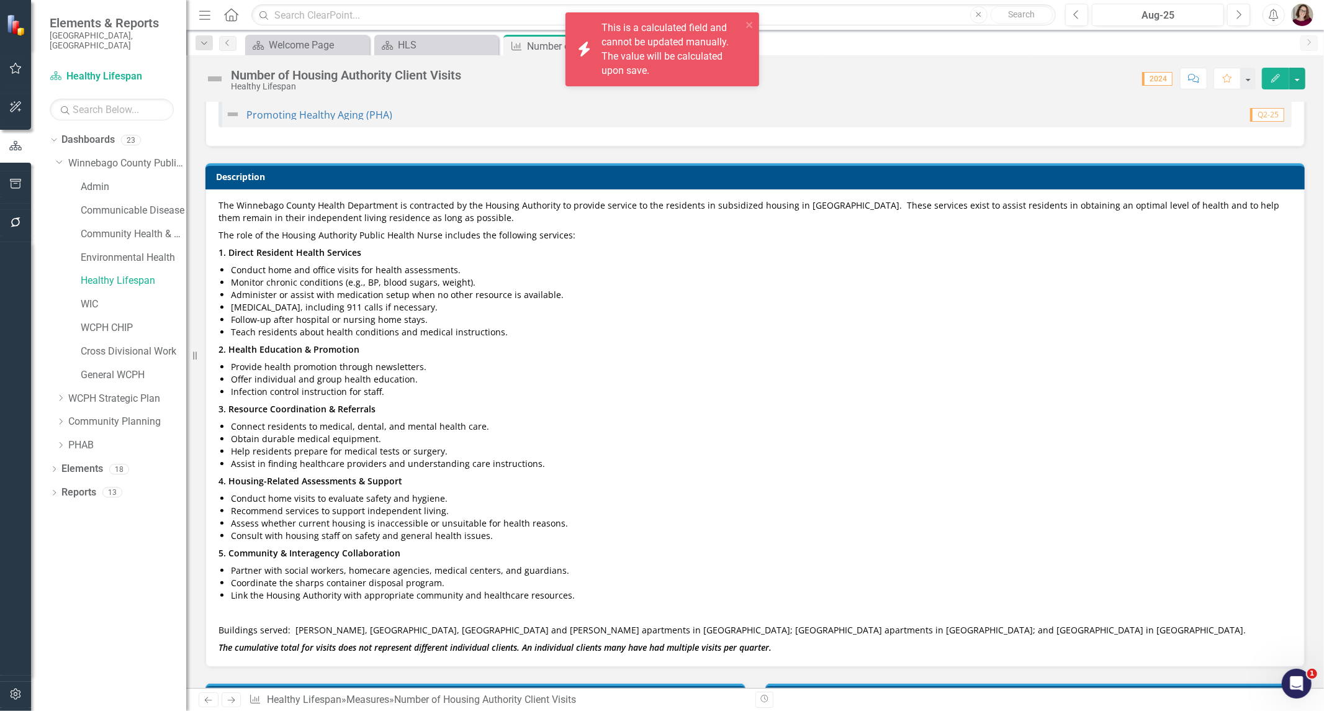
scroll to position [0, 0]
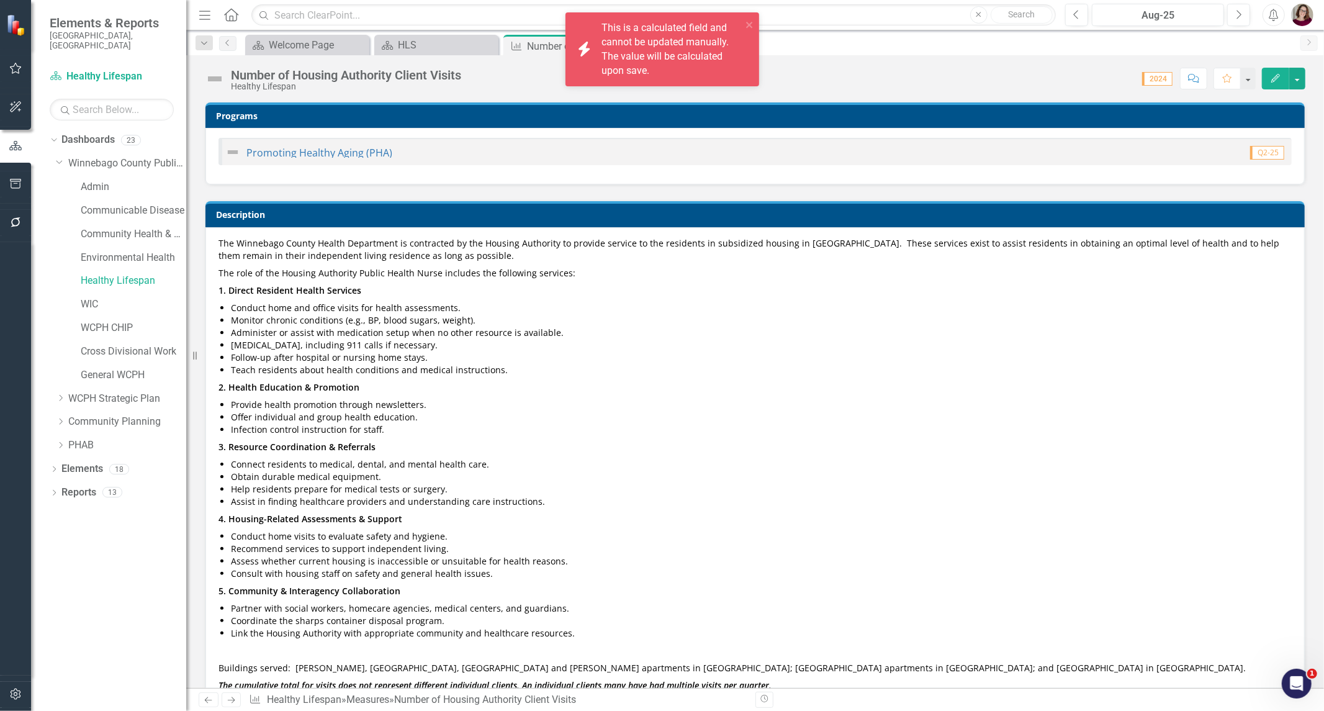
click at [408, 435] on span "The Winnebago County Health Department is contracted by the Housing Authority t…" at bounding box center [755, 464] width 1073 height 454
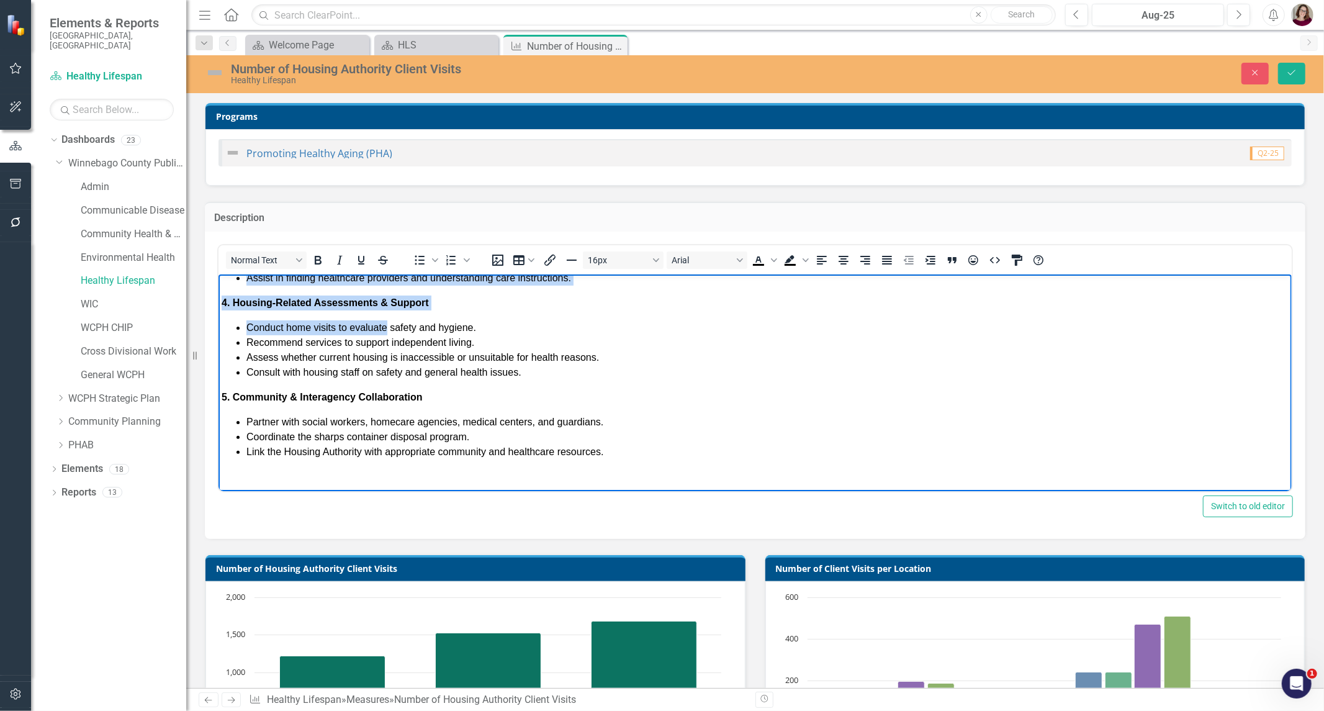
scroll to position [399, 0]
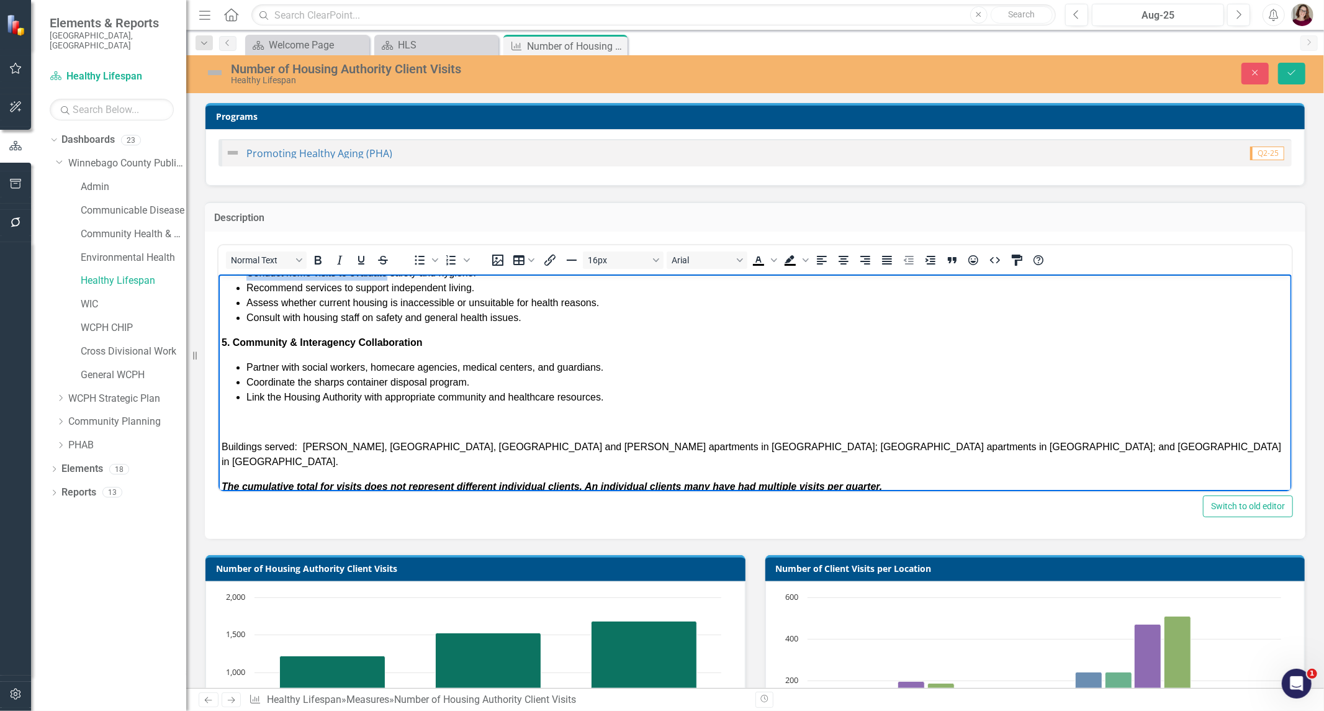
drag, startPoint x: 223, startPoint y: 286, endPoint x: 952, endPoint y: 475, distance: 752.9
click at [952, 475] on body "The Winnebago County Health Department is contracted by the Housing Authority t…" at bounding box center [754, 191] width 1073 height 632
copy body "Lor Ipsumdolo Sitame Consec Adipiscing el seddoeiusm te inc Utlabor Etdolorem a…"
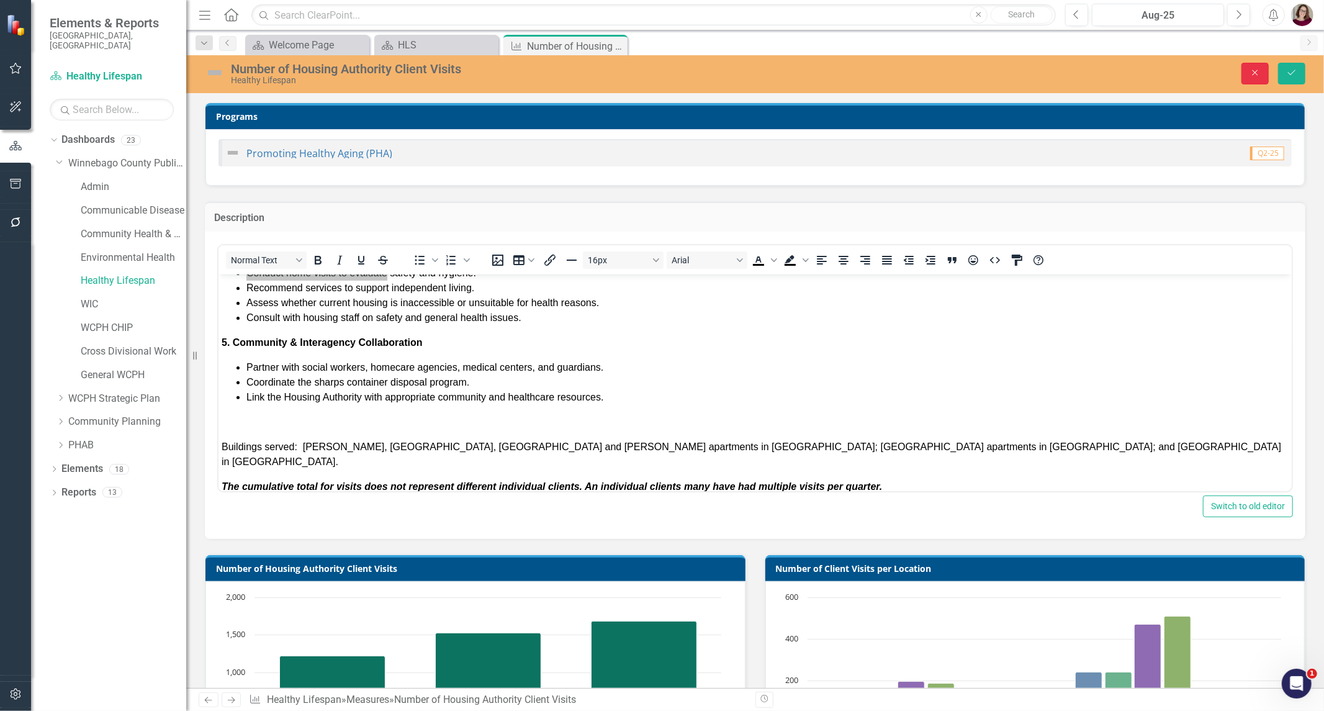
click at [1263, 68] on button "Close" at bounding box center [1255, 74] width 27 height 22
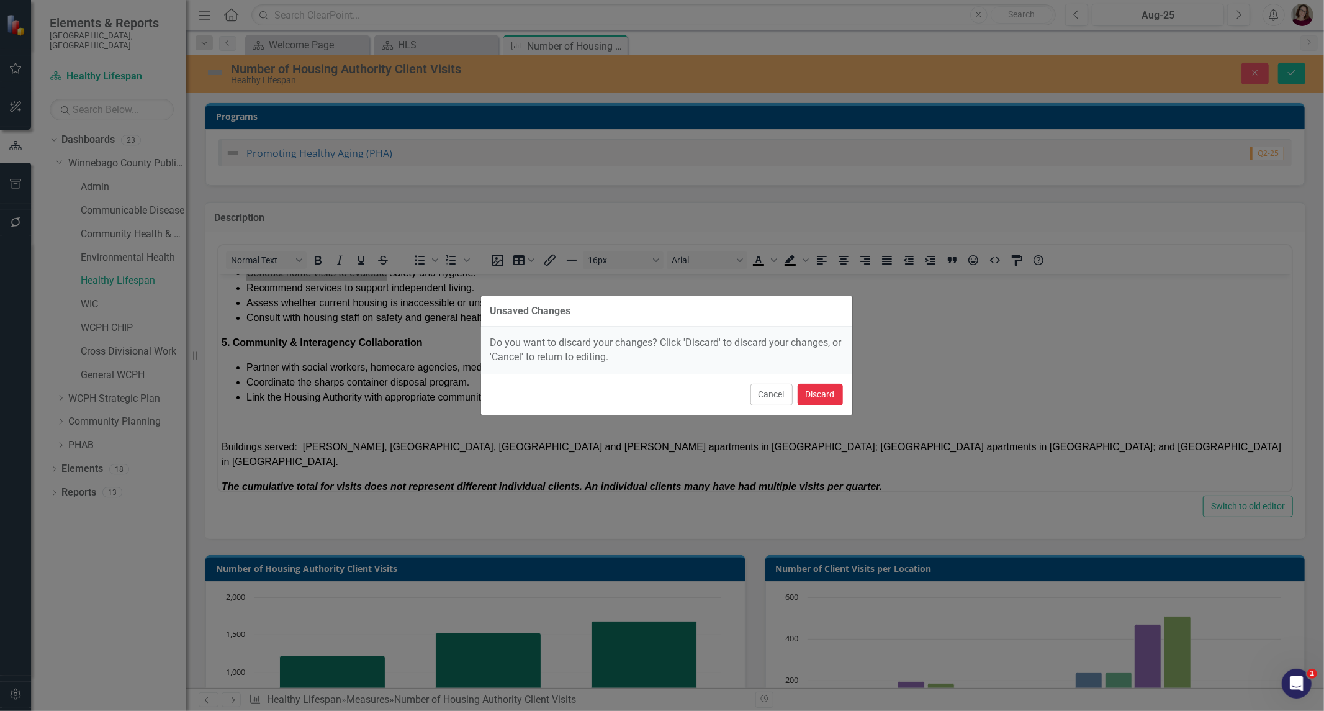
click at [821, 390] on button "Discard" at bounding box center [820, 395] width 45 height 22
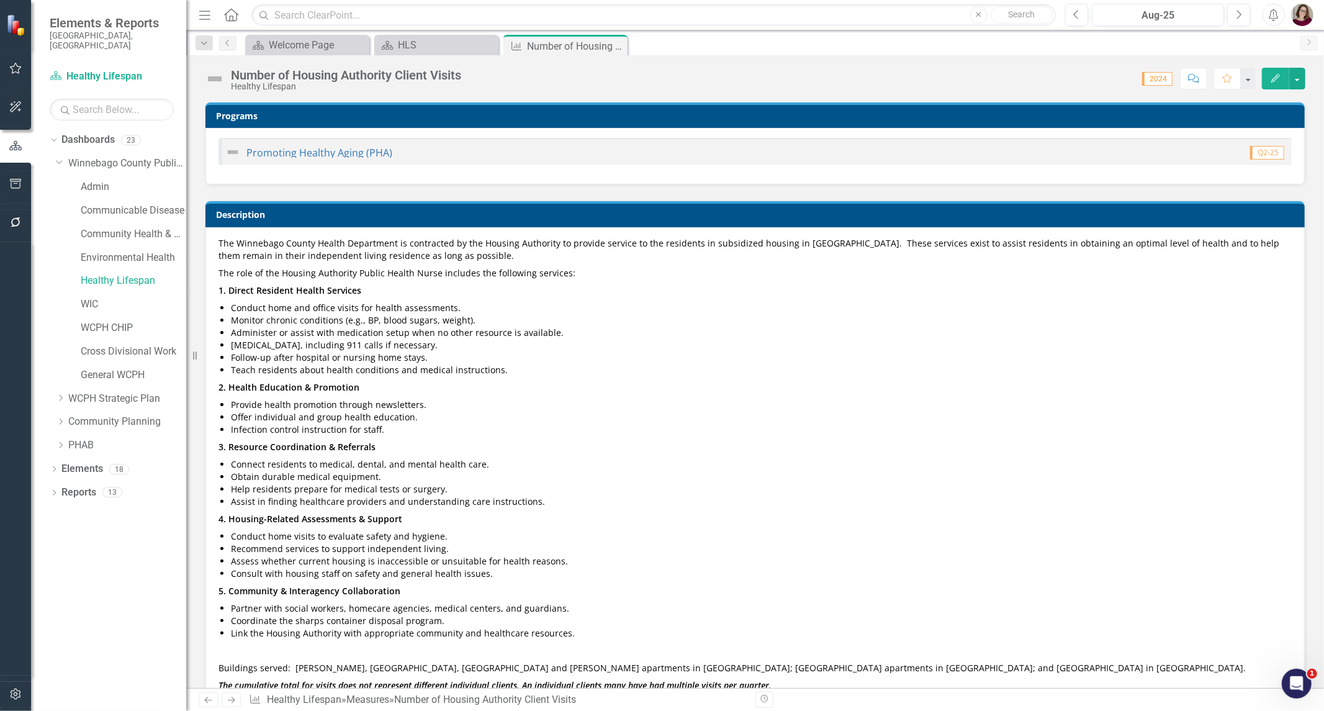
type textarea "64"
